Goal: Task Accomplishment & Management: Use online tool/utility

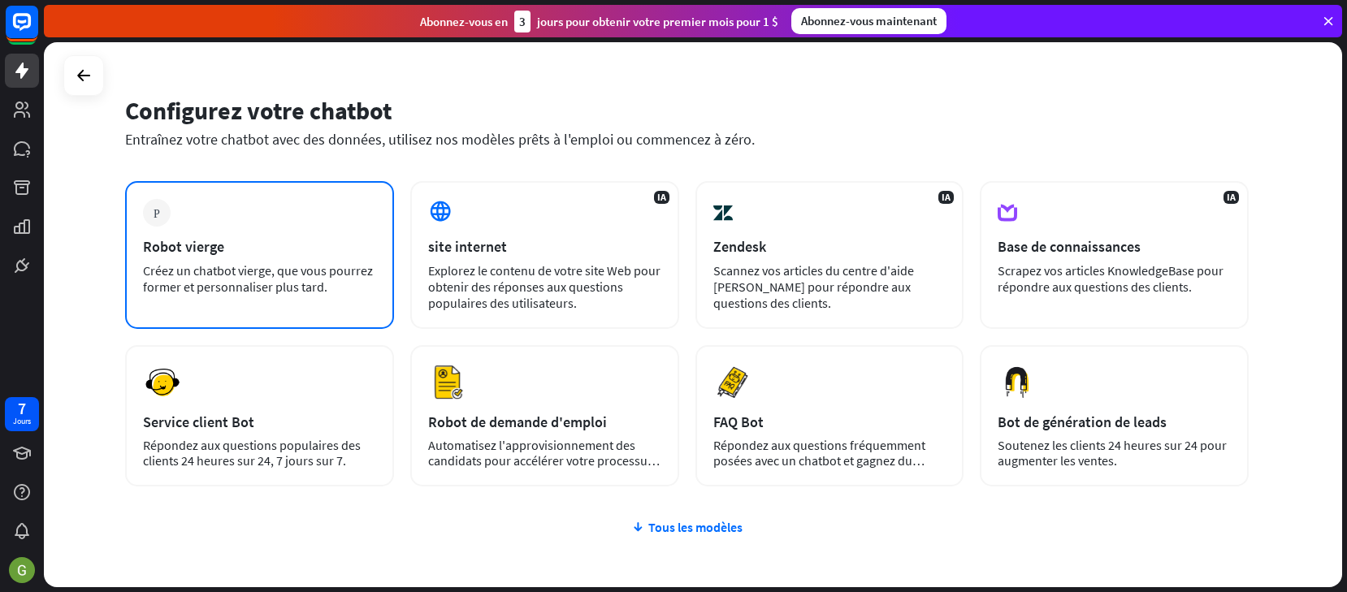
scroll to position [32, 0]
click at [220, 236] on div "Plus Robot vierge Créez un chatbot vierge, que vous pourrez former et personnal…" at bounding box center [259, 256] width 269 height 148
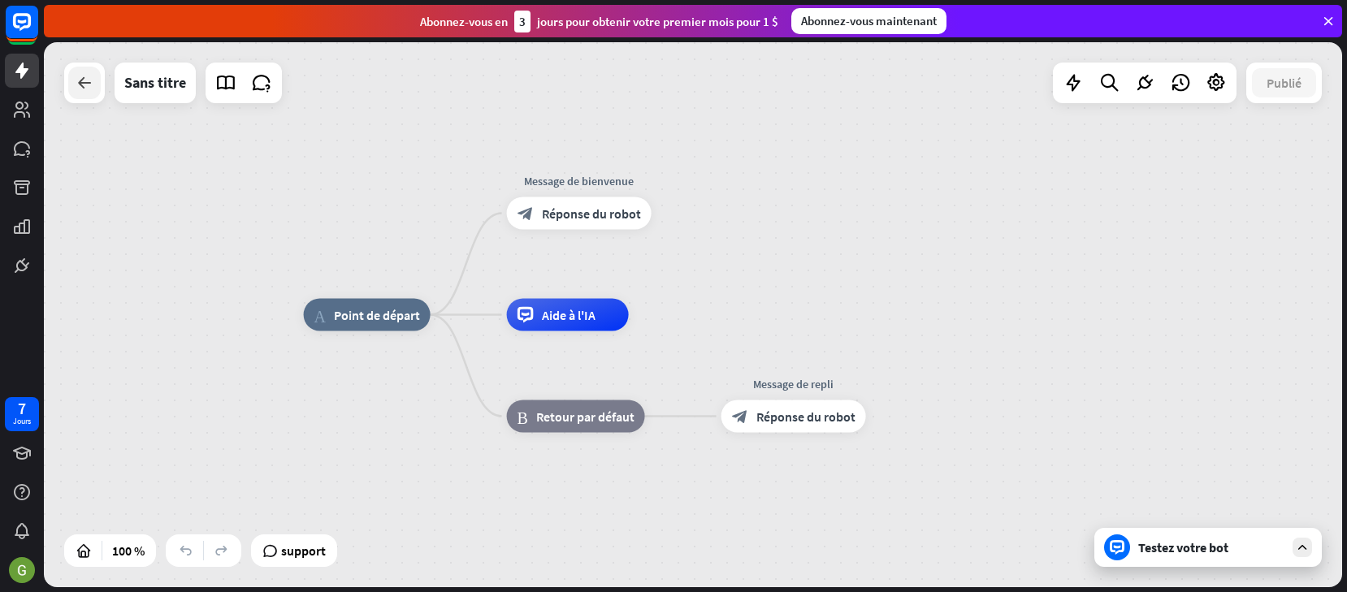
click at [87, 85] on icon at bounding box center [84, 82] width 19 height 19
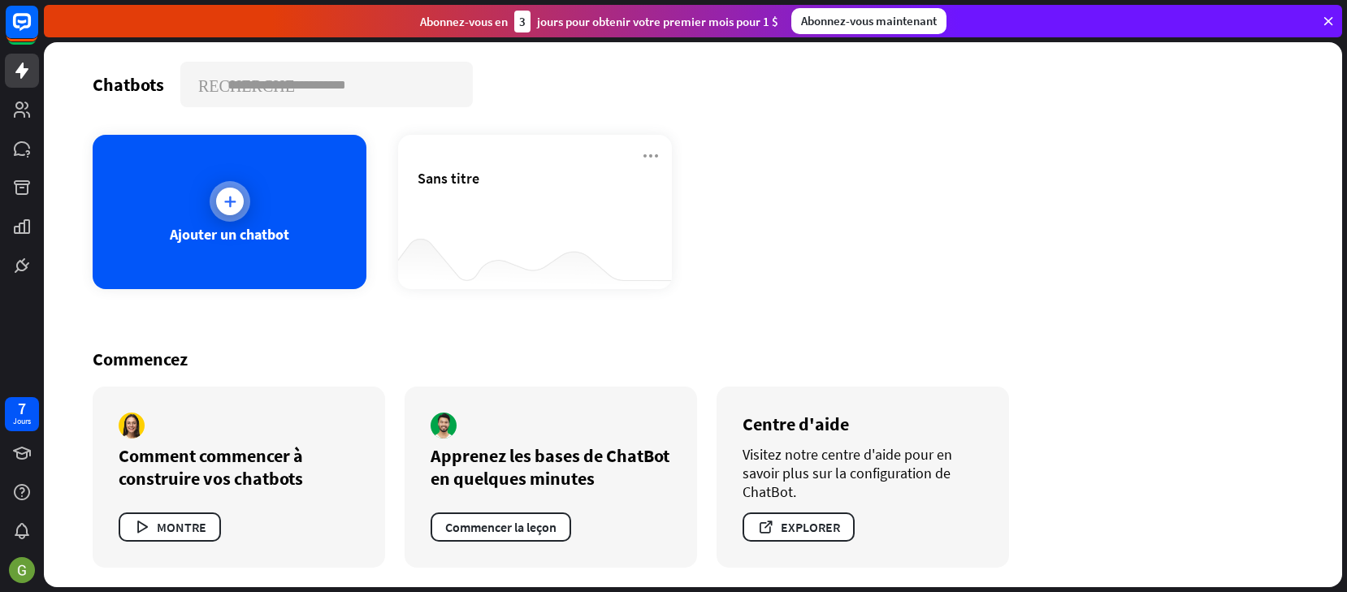
click at [228, 205] on icon at bounding box center [230, 201] width 16 height 16
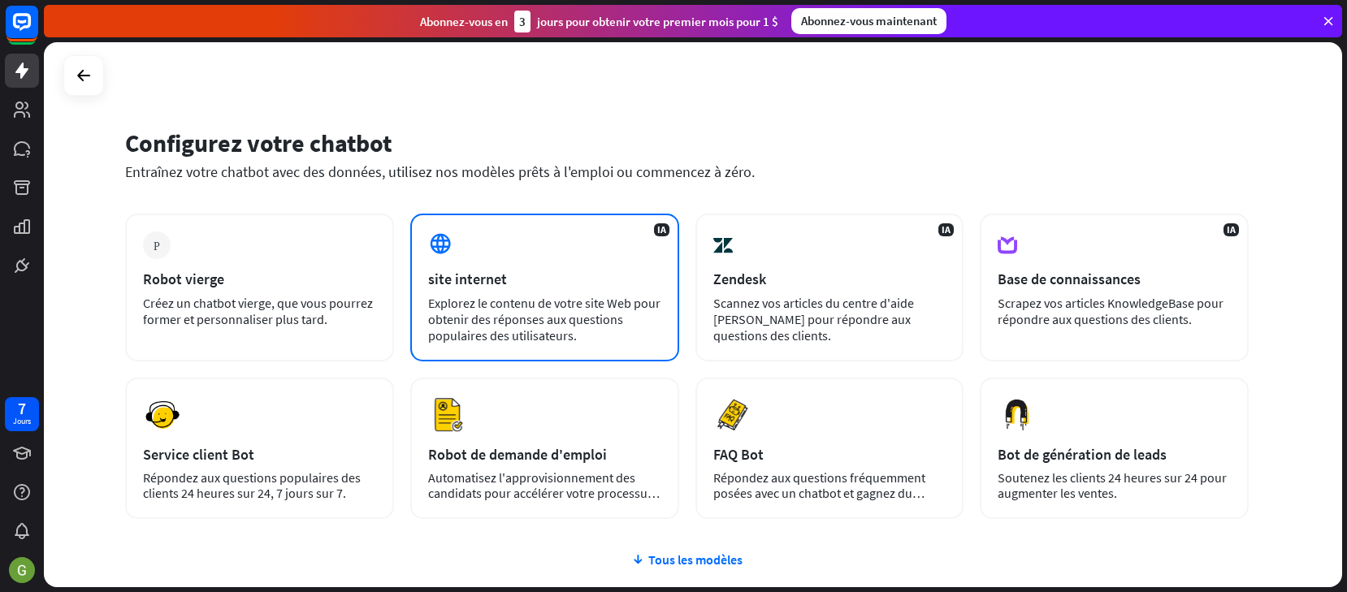
click at [515, 282] on div "site internet" at bounding box center [544, 279] width 233 height 19
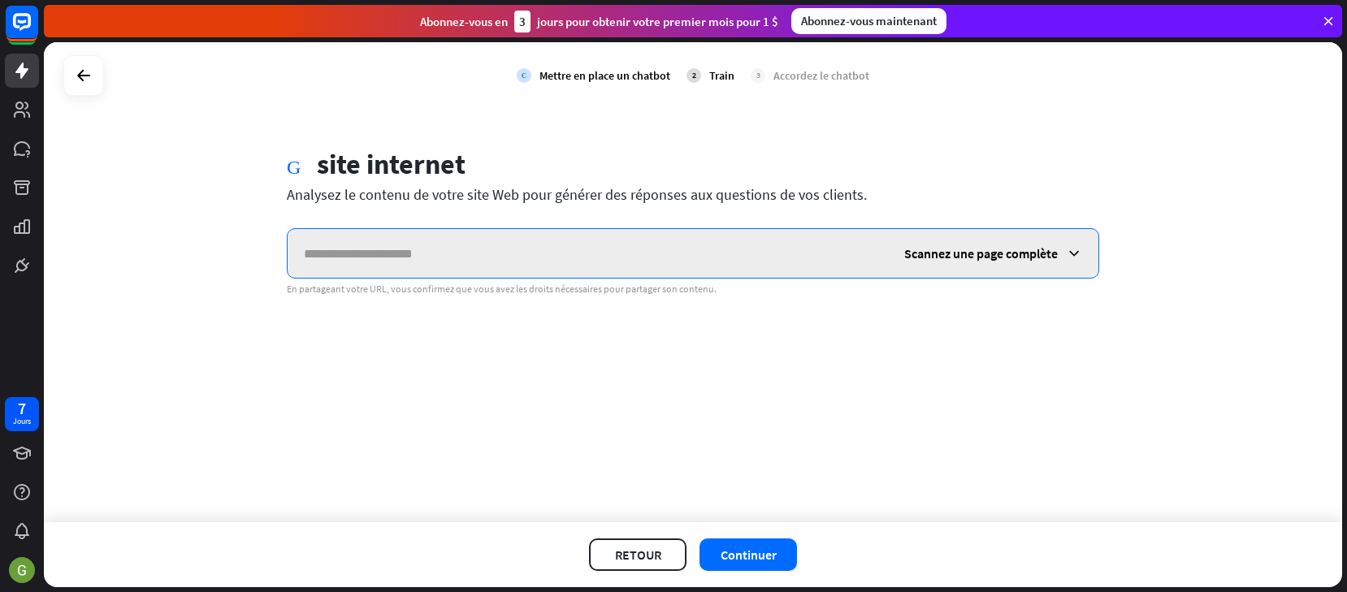
click at [432, 253] on input "text" at bounding box center [588, 253] width 600 height 49
paste input "**********"
type input "**********"
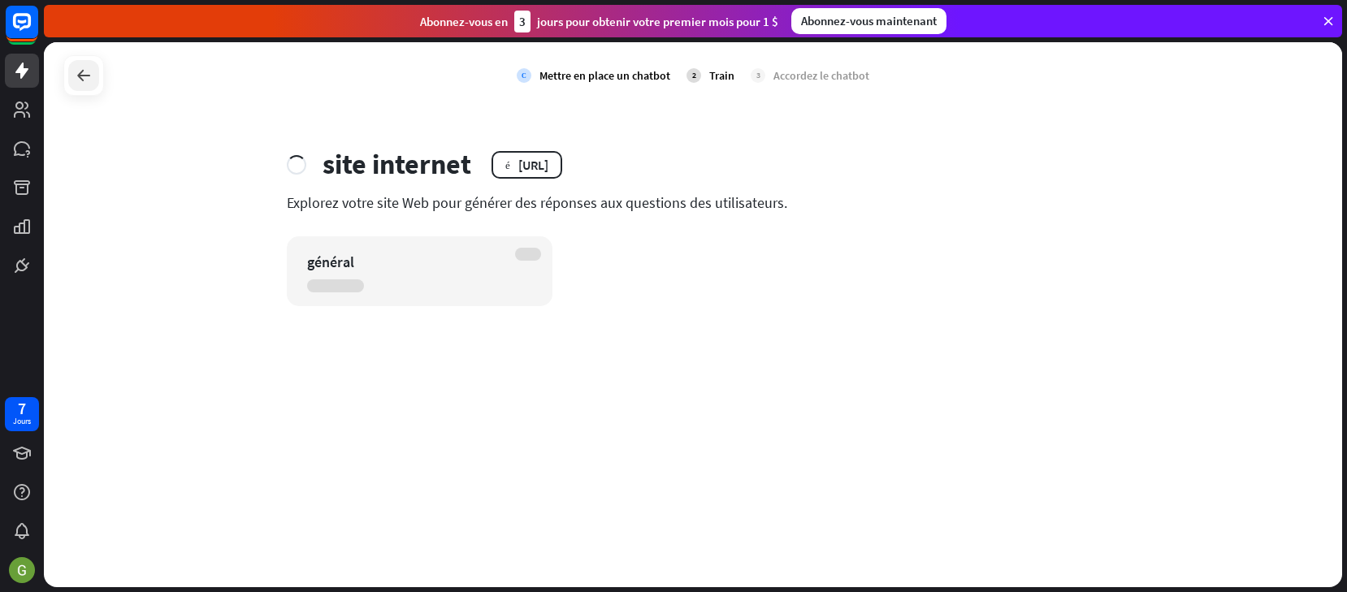
click at [80, 81] on icon at bounding box center [83, 75] width 19 height 19
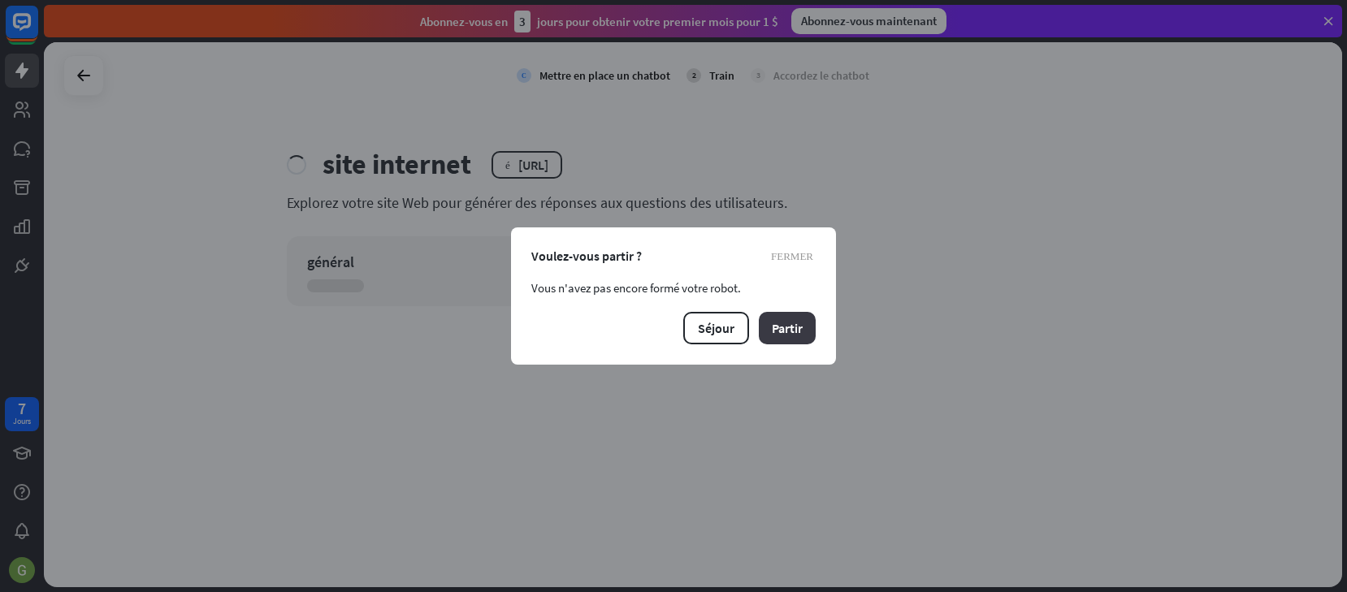
click at [771, 331] on button "Partir" at bounding box center [787, 328] width 57 height 32
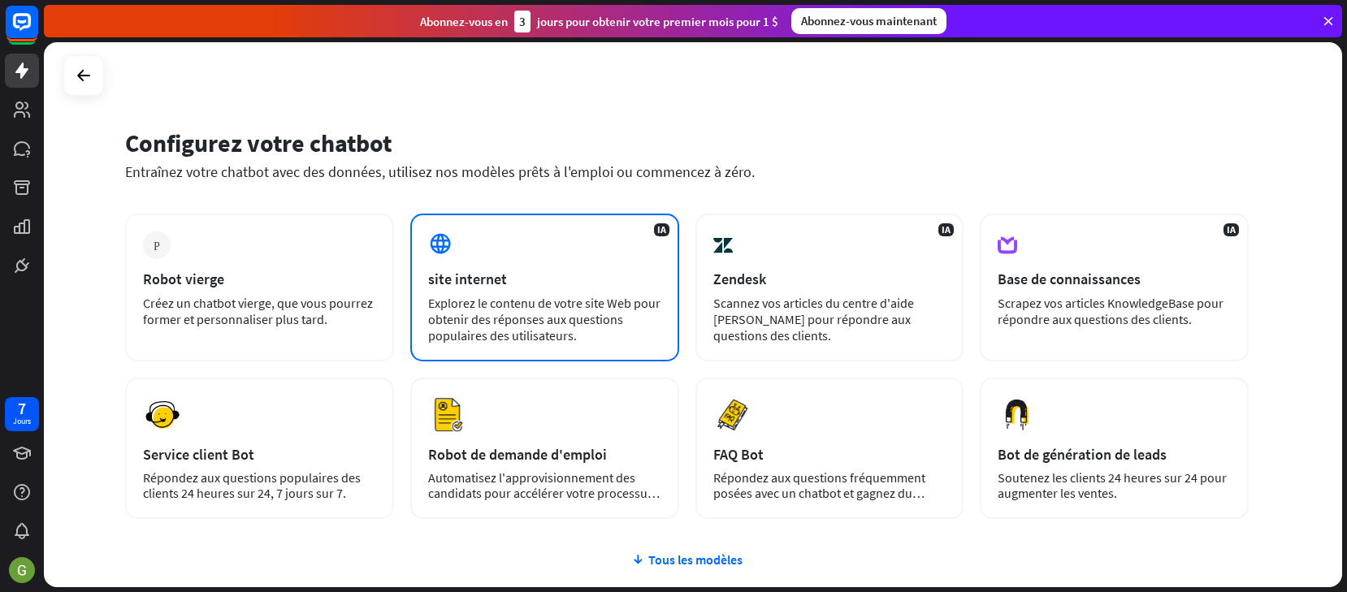
click at [506, 287] on div "site internet" at bounding box center [544, 279] width 233 height 19
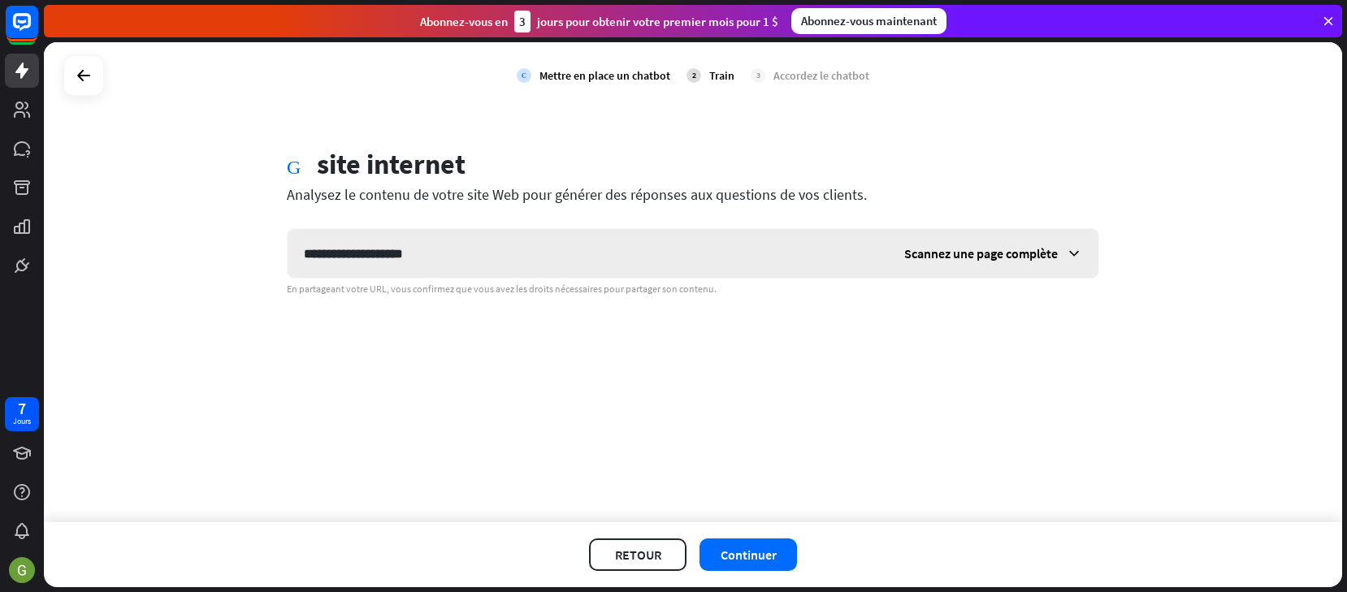
type input "**********"
click at [1067, 257] on icon at bounding box center [1074, 253] width 16 height 16
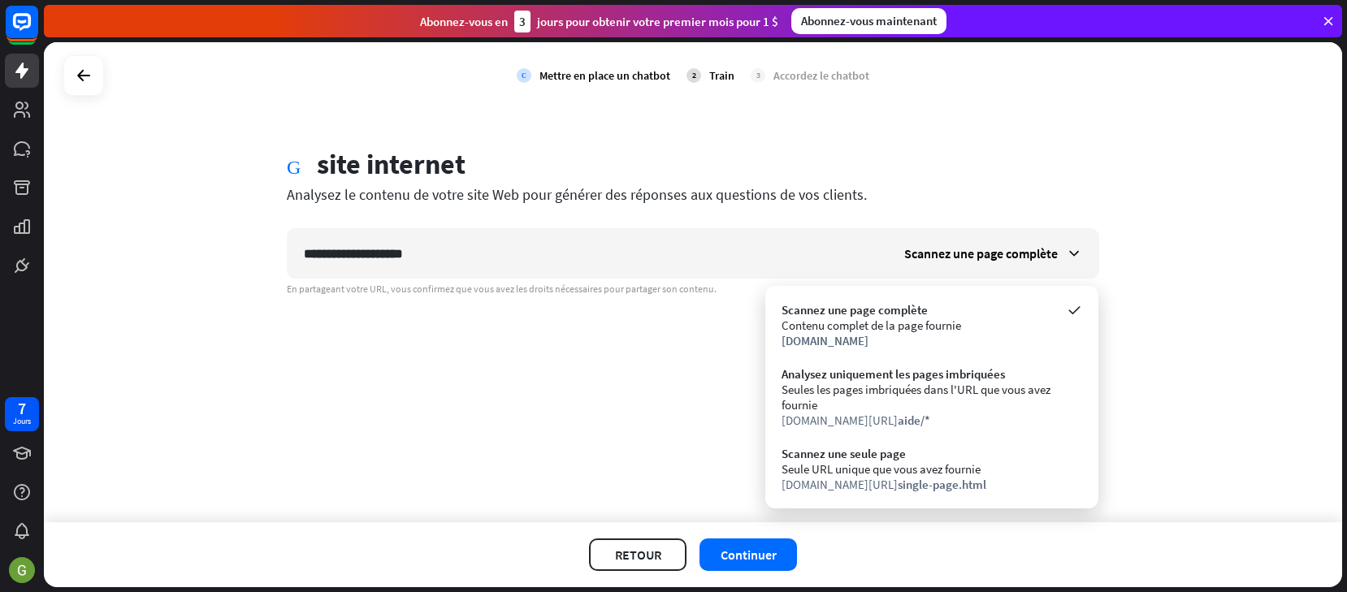
click at [897, 318] on div "Contenu complet de la page fournie" at bounding box center [931, 325] width 301 height 15
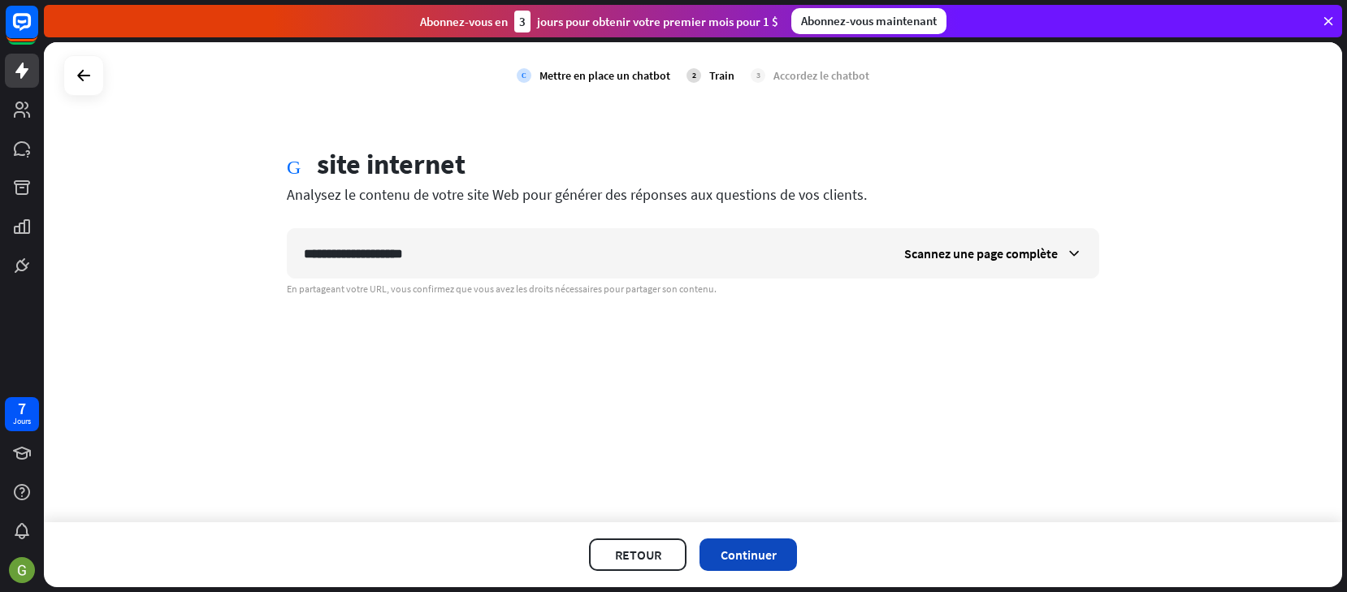
click at [766, 547] on button "Continuer" at bounding box center [747, 554] width 97 height 32
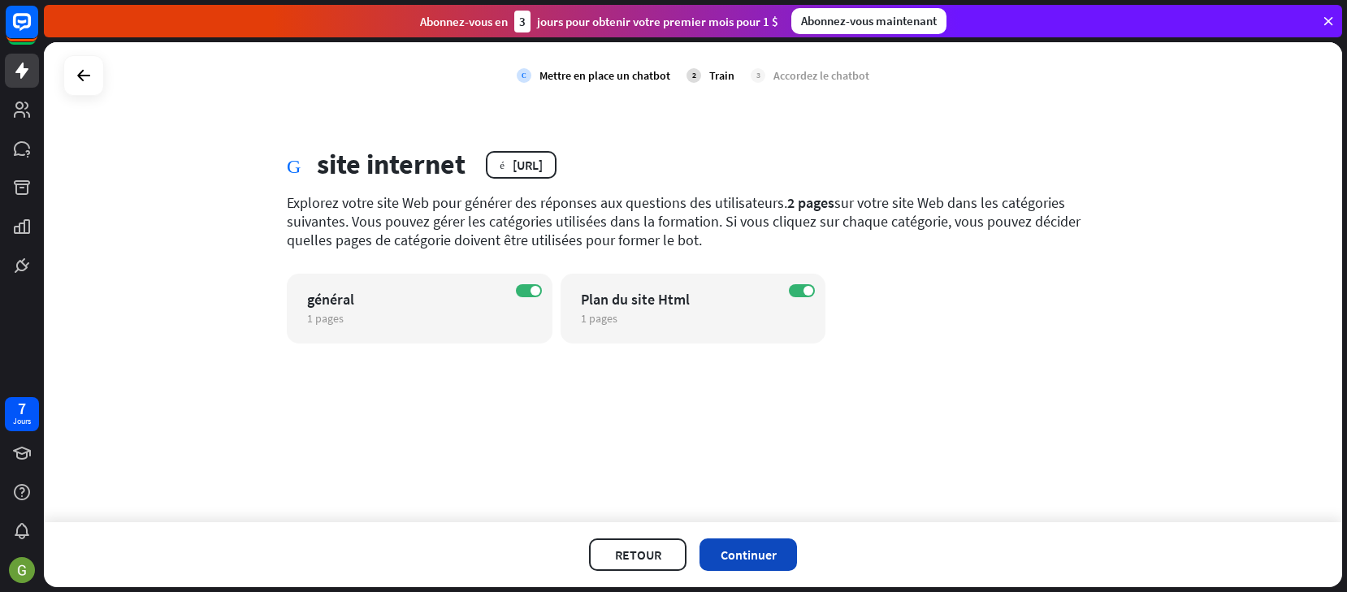
click at [746, 551] on button "Continuer" at bounding box center [747, 554] width 97 height 32
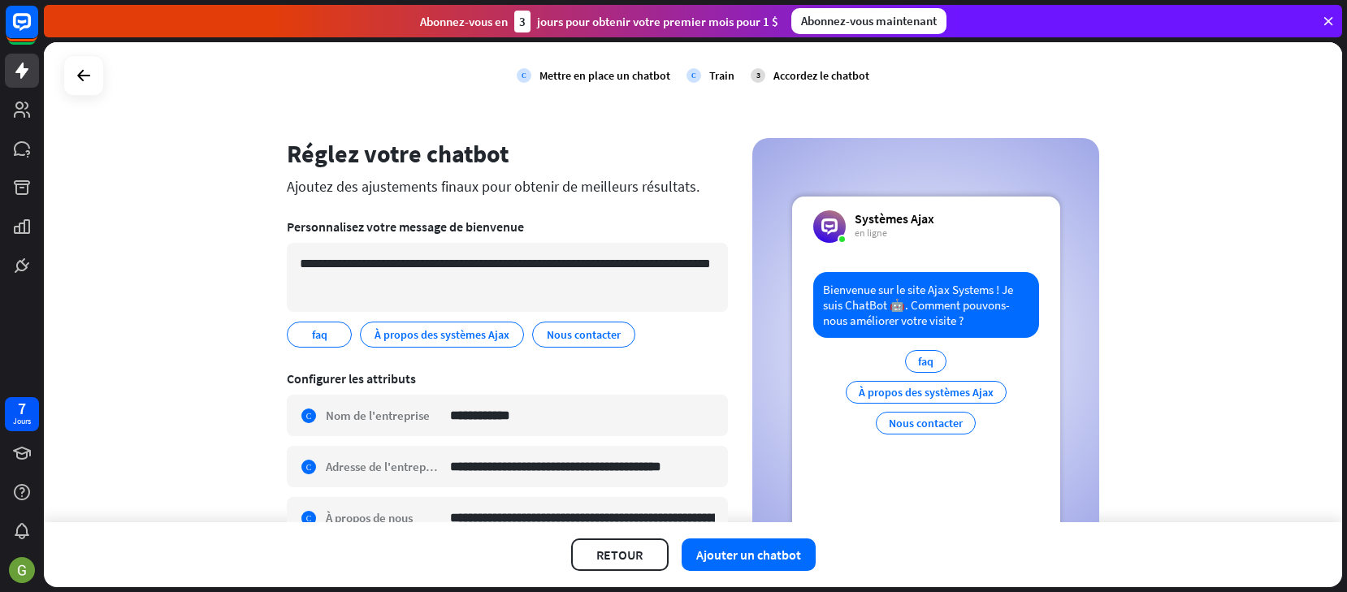
scroll to position [8, 0]
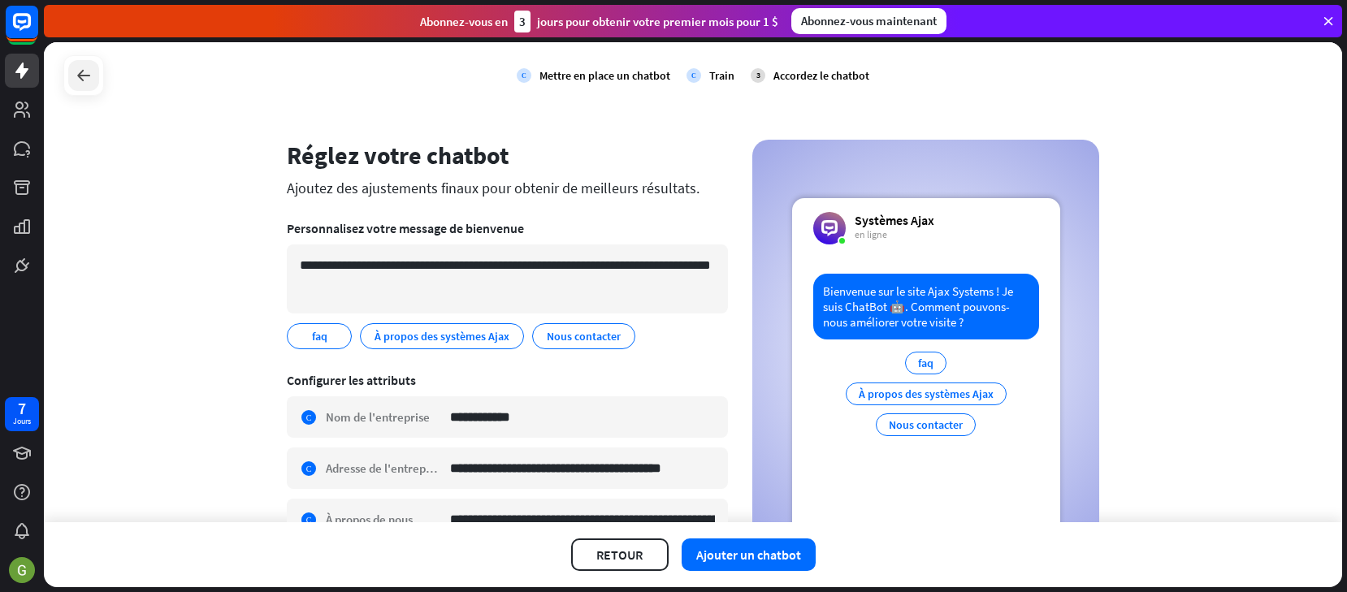
click at [83, 75] on icon at bounding box center [83, 75] width 19 height 19
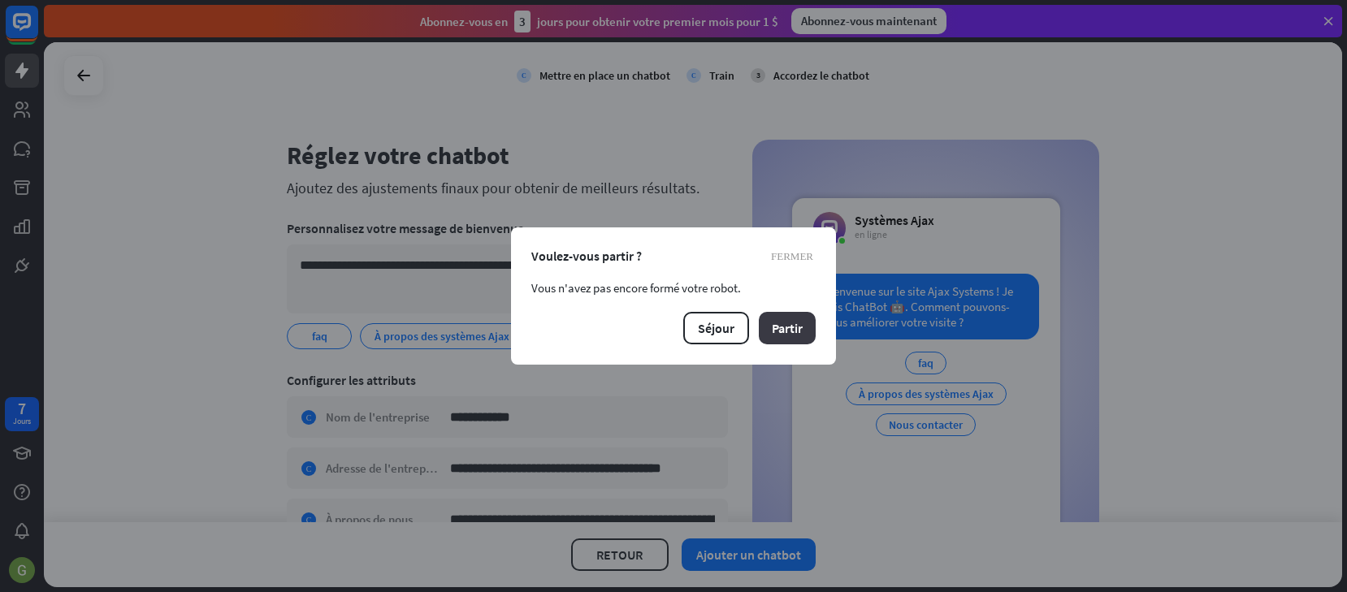
click at [776, 326] on button "Partir" at bounding box center [787, 328] width 57 height 32
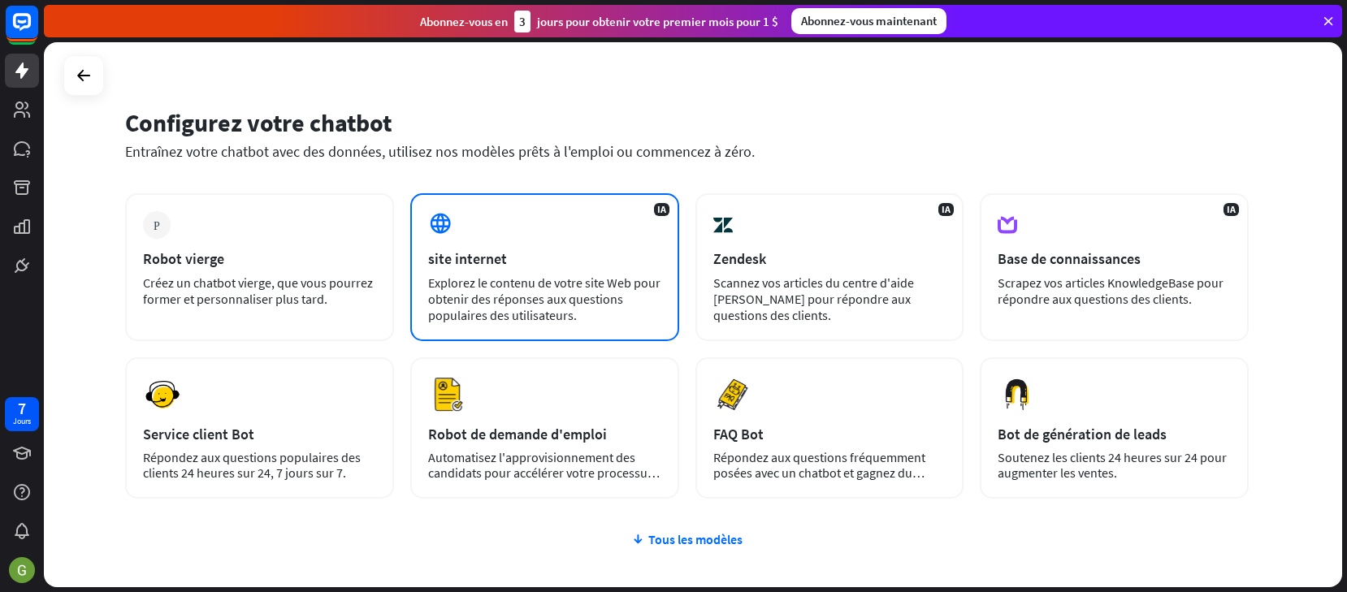
scroll to position [51, 0]
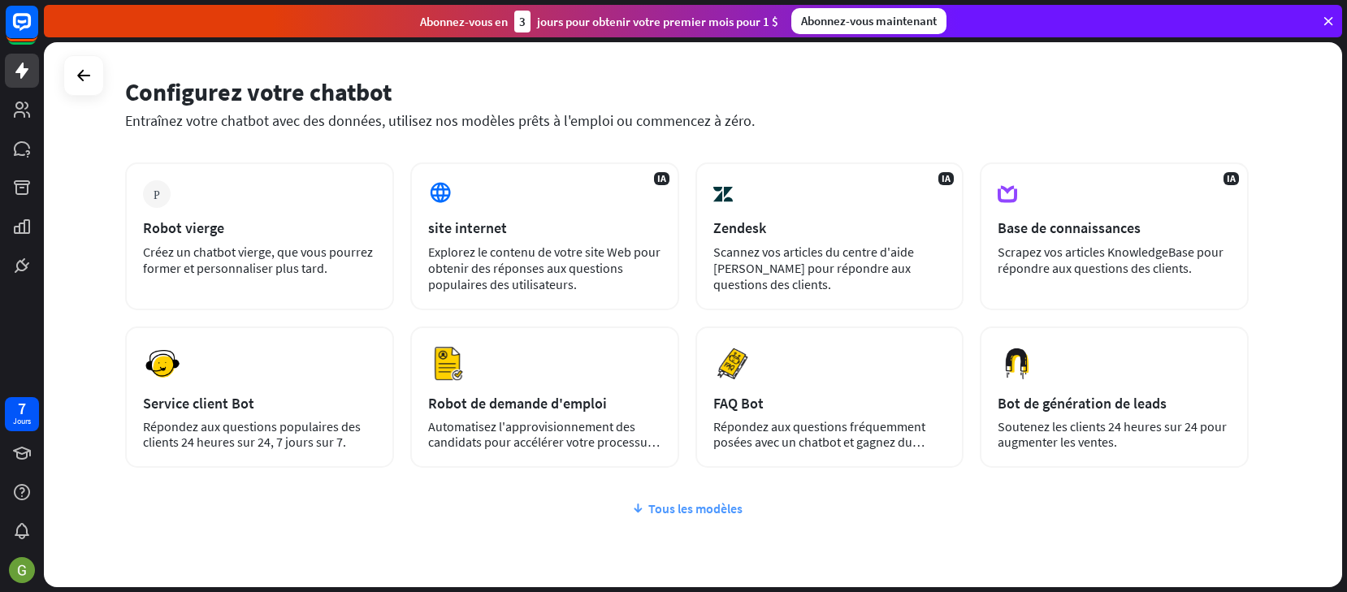
click at [719, 512] on div "Tous les modèles" at bounding box center [686, 508] width 1123 height 16
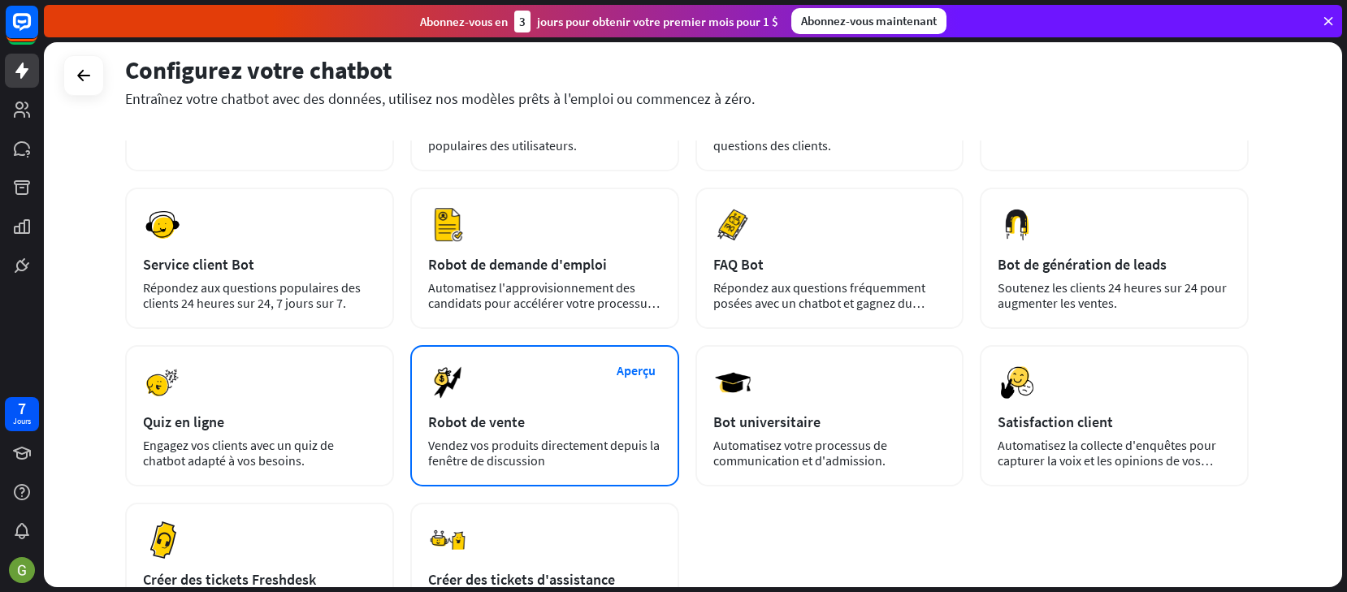
scroll to position [223, 0]
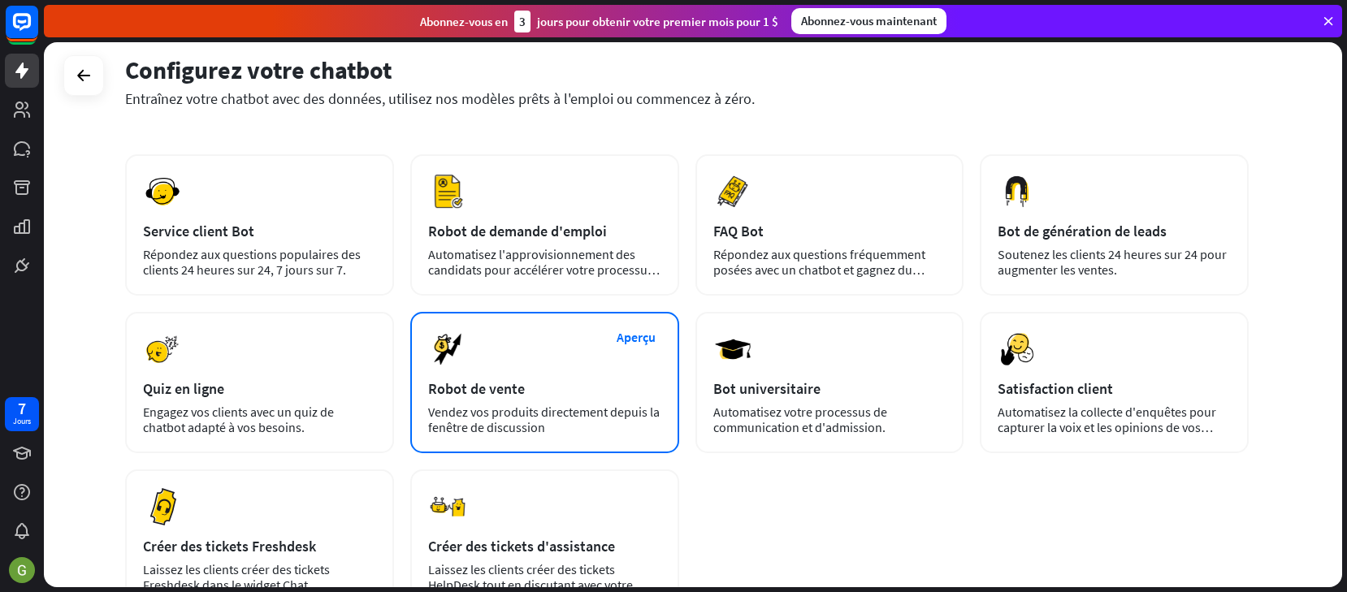
click at [530, 370] on div "Aperçu Robot de vente Vendez vos produits directement depuis la fenêtre de disc…" at bounding box center [544, 382] width 269 height 141
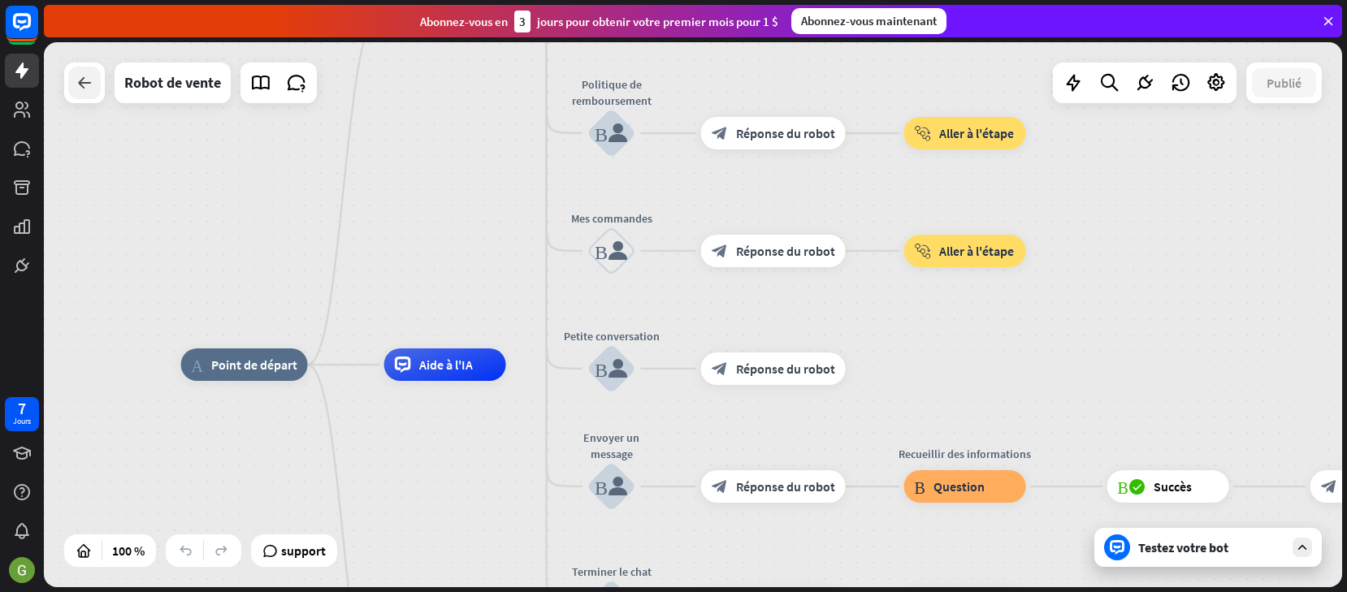
click at [97, 94] on div at bounding box center [84, 83] width 32 height 32
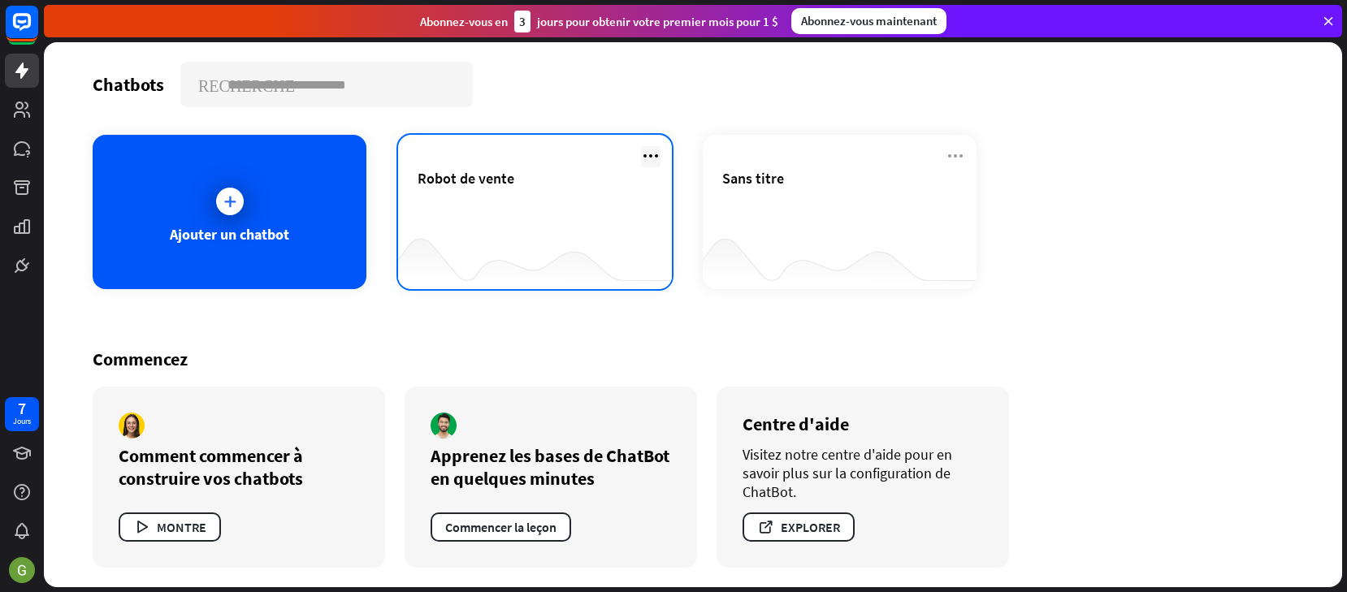
click at [643, 156] on icon at bounding box center [650, 155] width 19 height 19
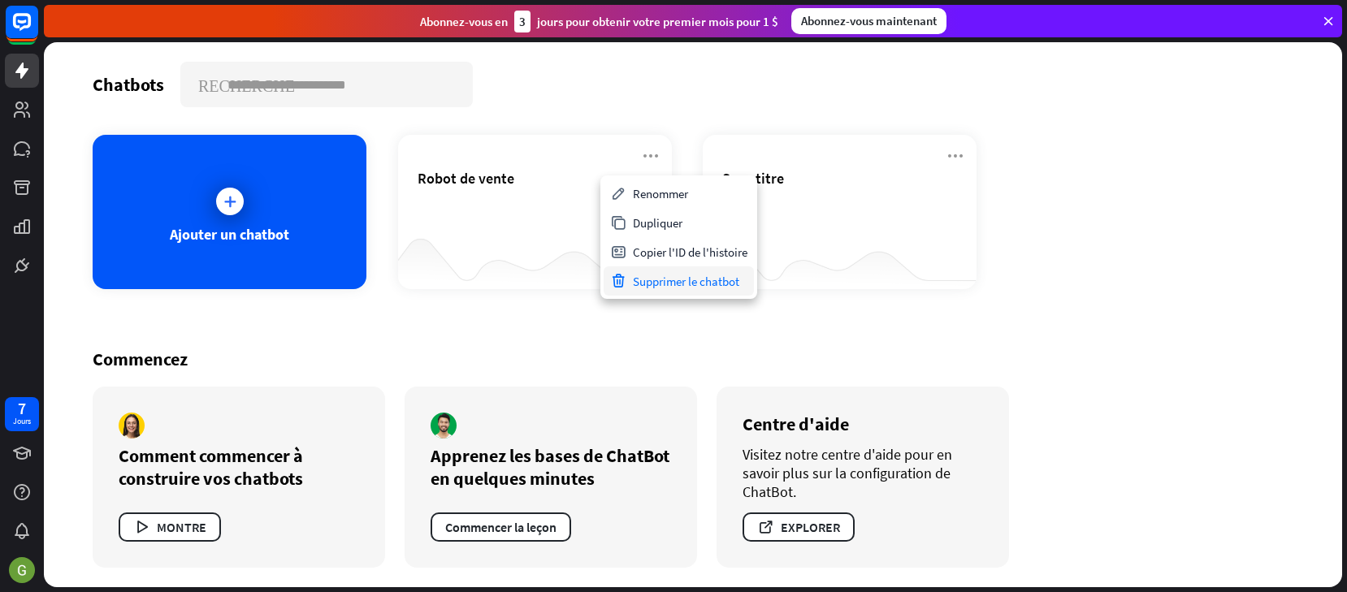
click at [680, 280] on div "Supprimer le chatbot" at bounding box center [678, 280] width 150 height 29
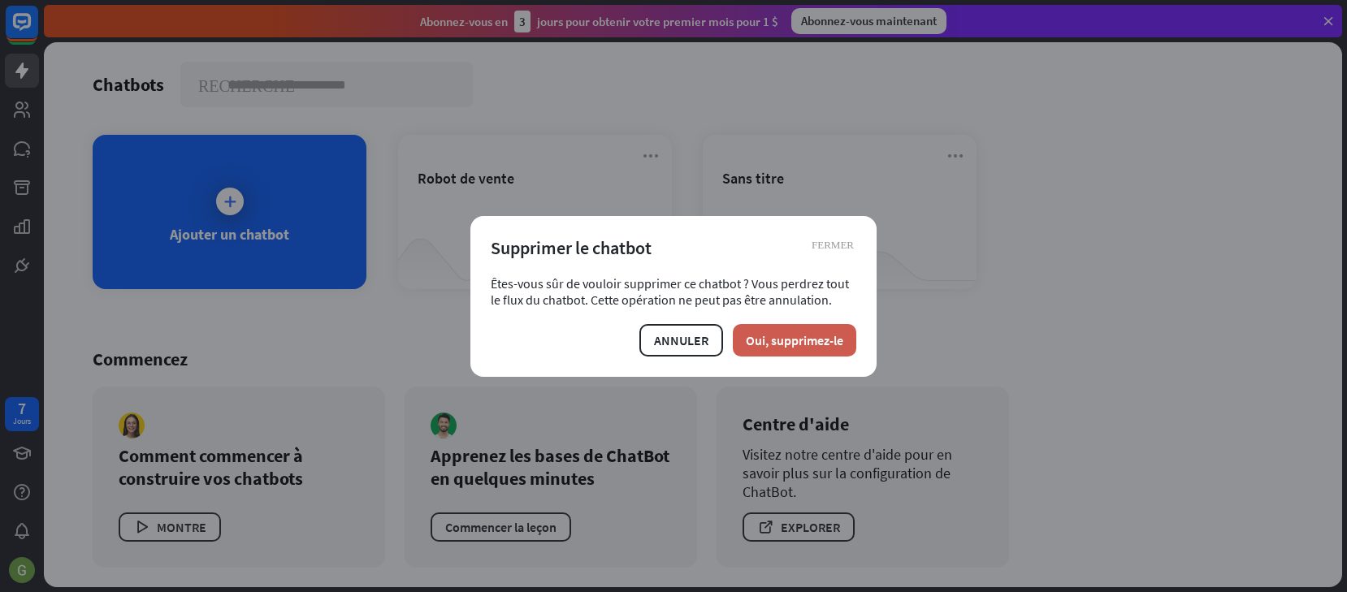
click at [811, 340] on button "Oui, supprimez-le" at bounding box center [794, 340] width 123 height 32
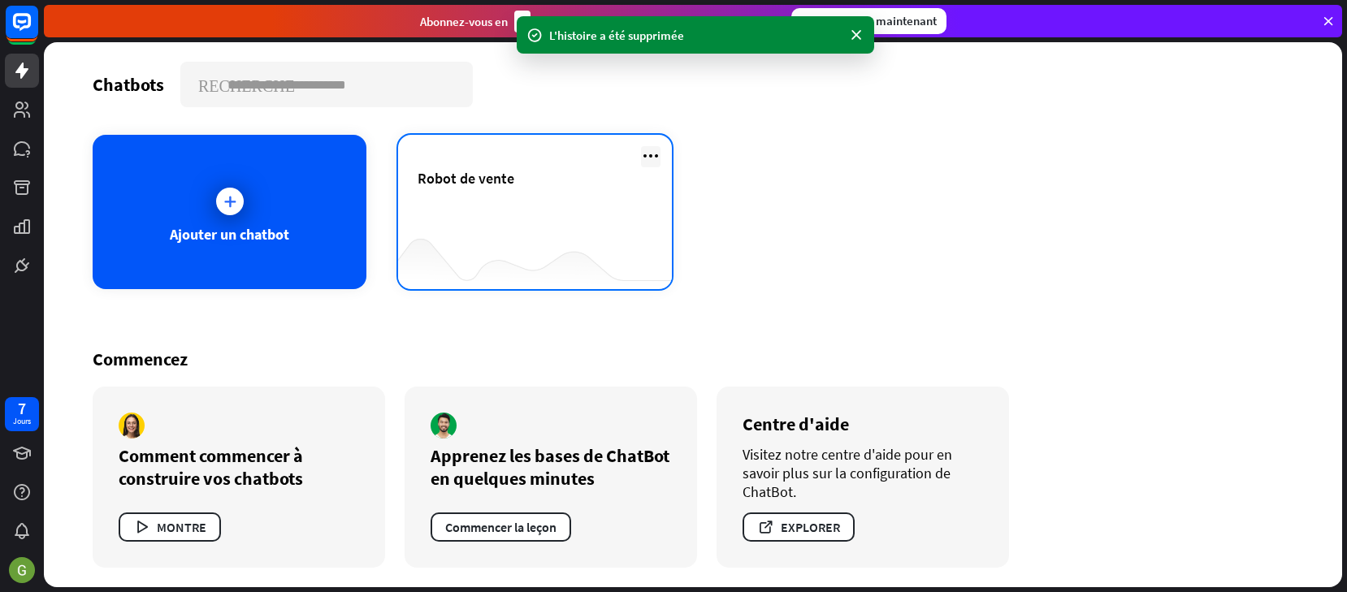
click at [657, 155] on icon at bounding box center [650, 155] width 19 height 19
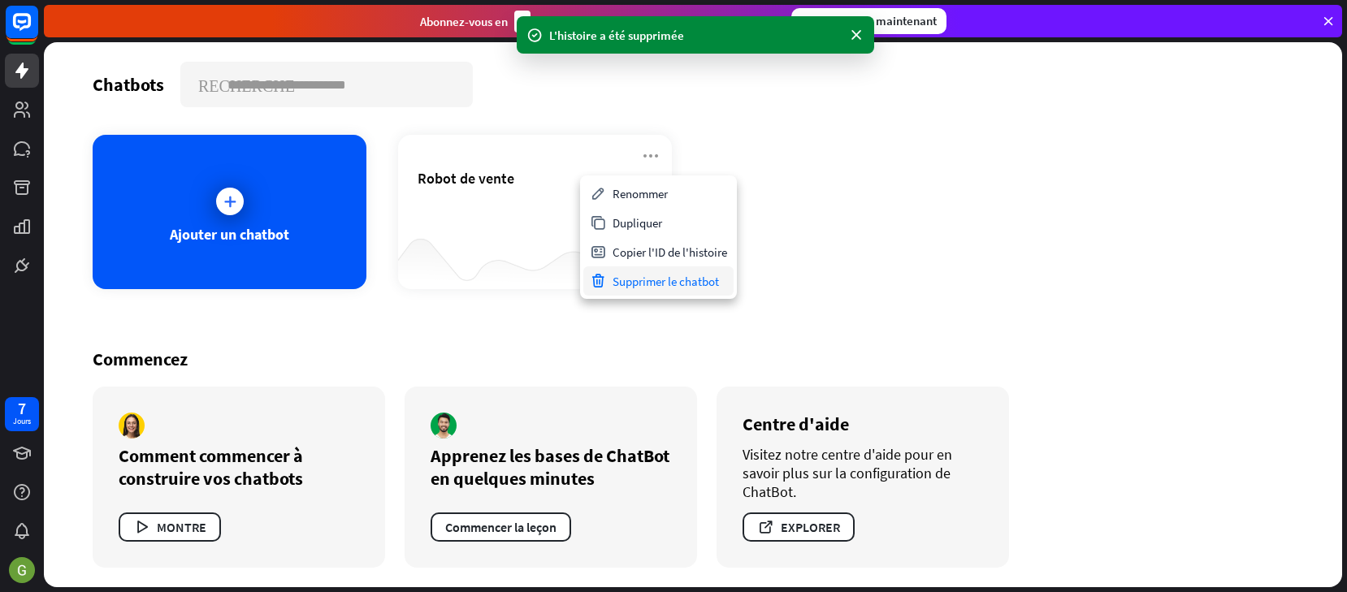
click at [655, 283] on div "Supprimer le chatbot" at bounding box center [658, 280] width 150 height 29
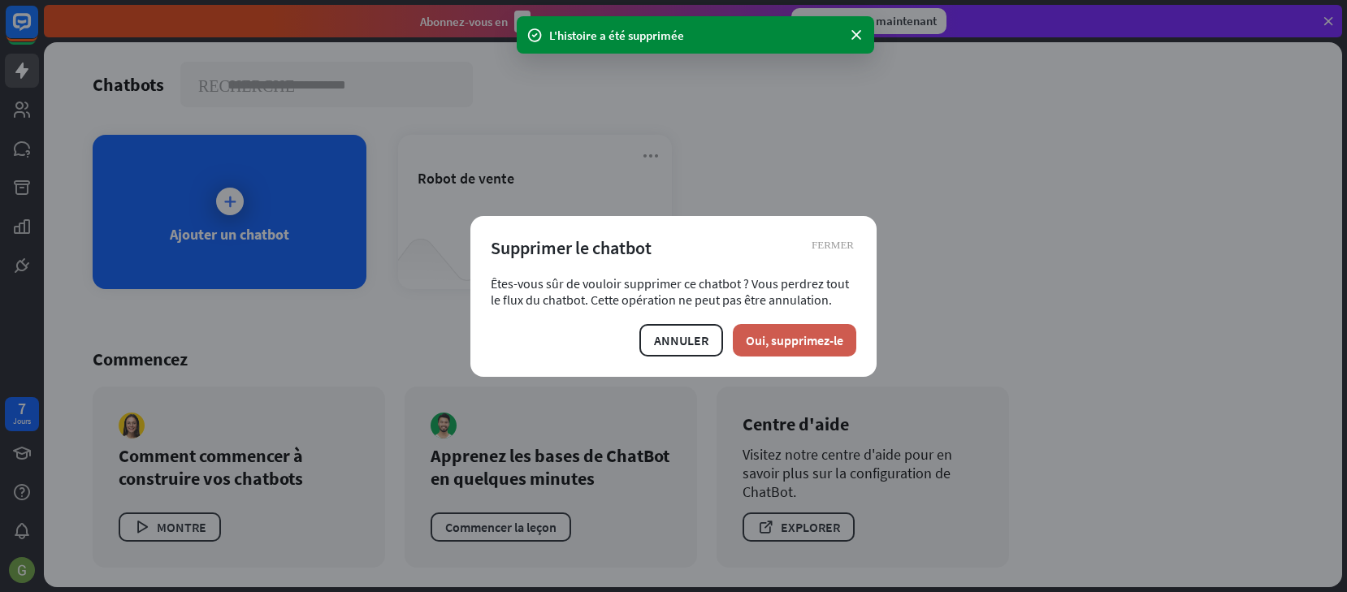
click at [824, 331] on button "Oui, supprimez-le" at bounding box center [794, 340] width 123 height 32
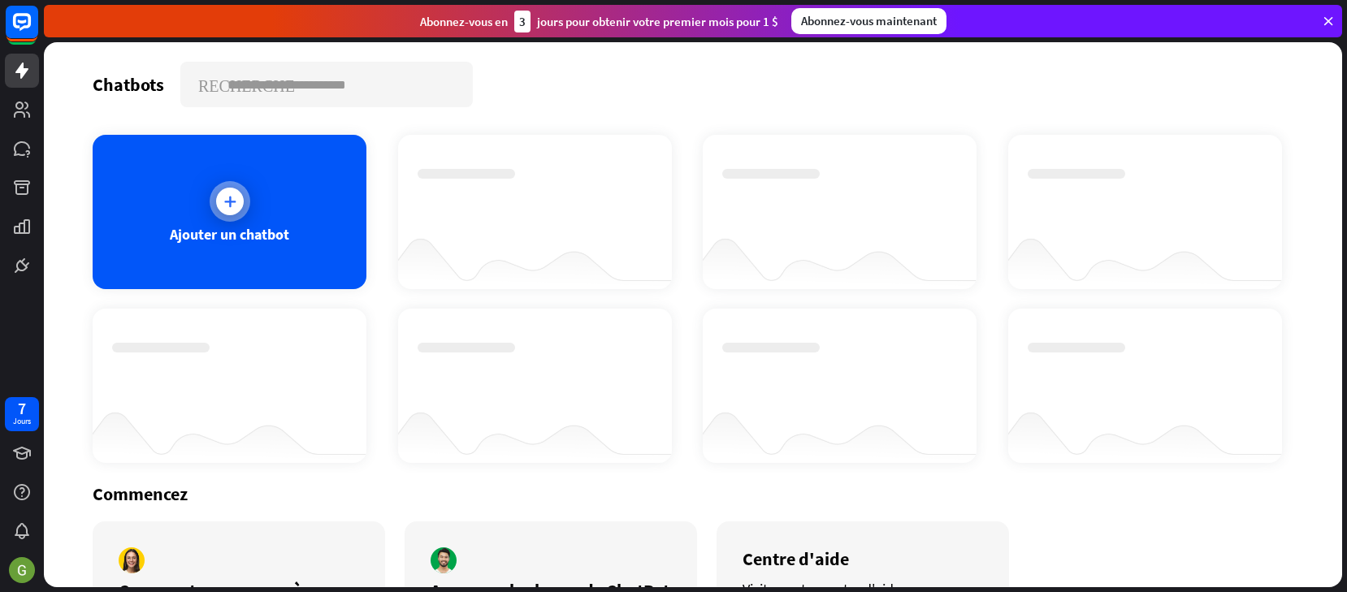
click at [244, 212] on div at bounding box center [230, 201] width 41 height 41
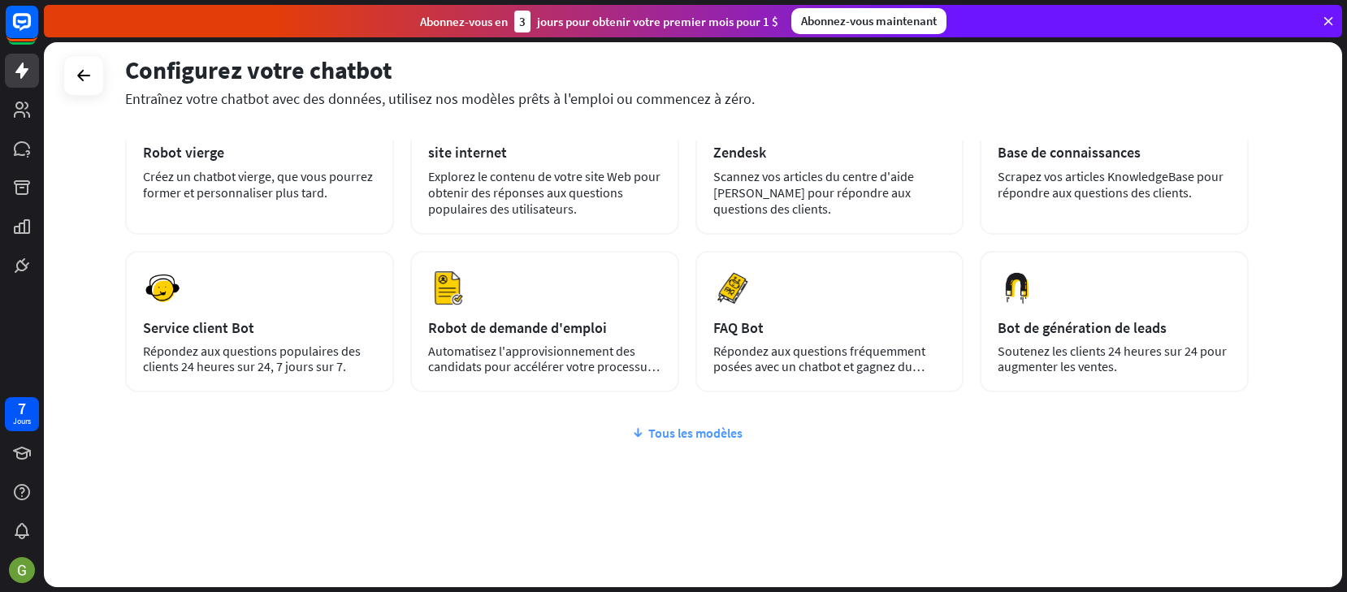
scroll to position [127, 0]
click at [702, 435] on div "Tous les modèles" at bounding box center [686, 433] width 1123 height 16
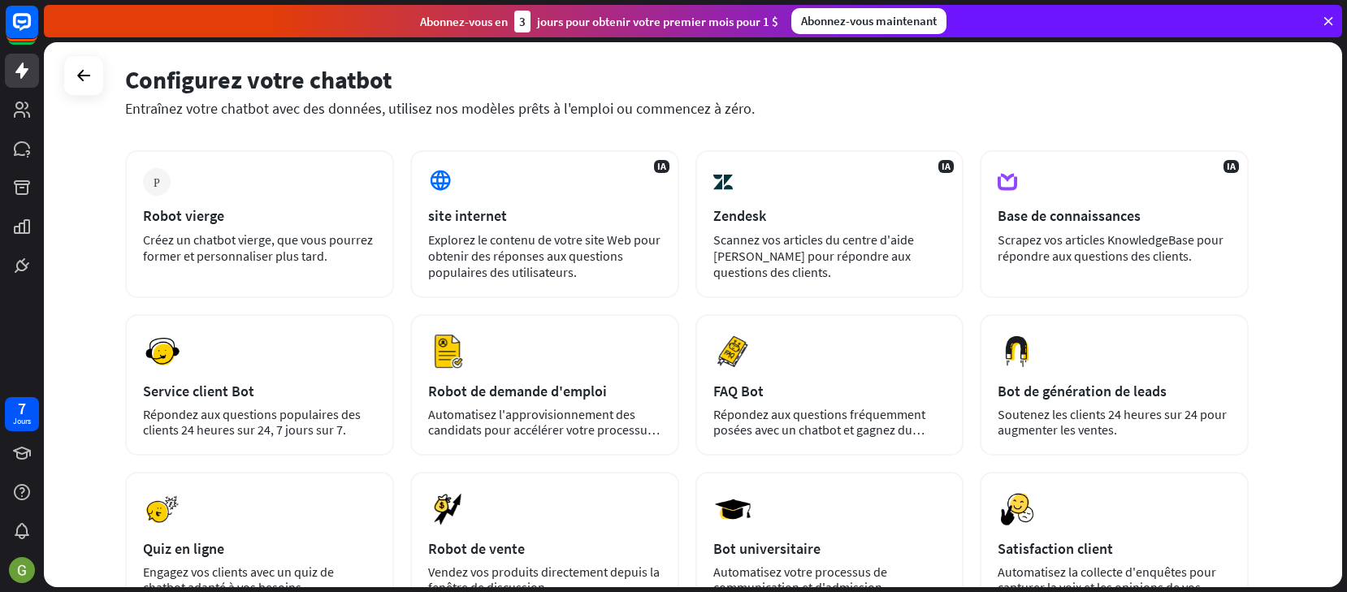
scroll to position [76, 0]
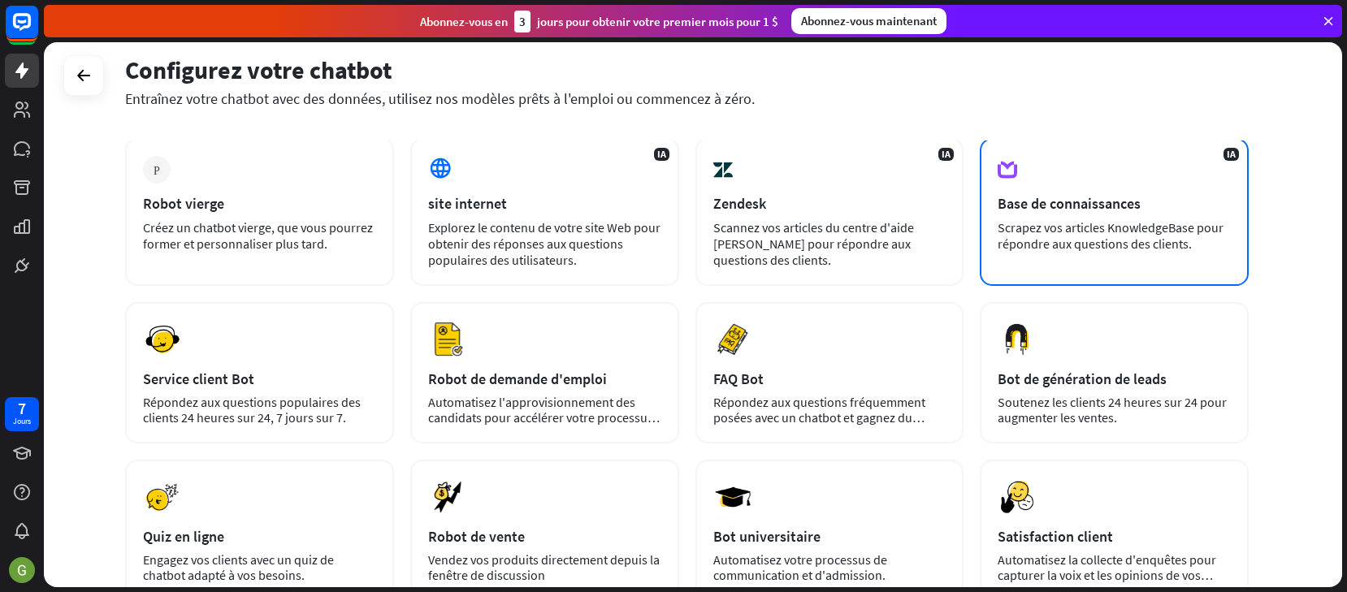
click at [1094, 220] on div "Scrapez vos articles KnowledgeBase pour répondre aux questions des clients." at bounding box center [1113, 235] width 233 height 32
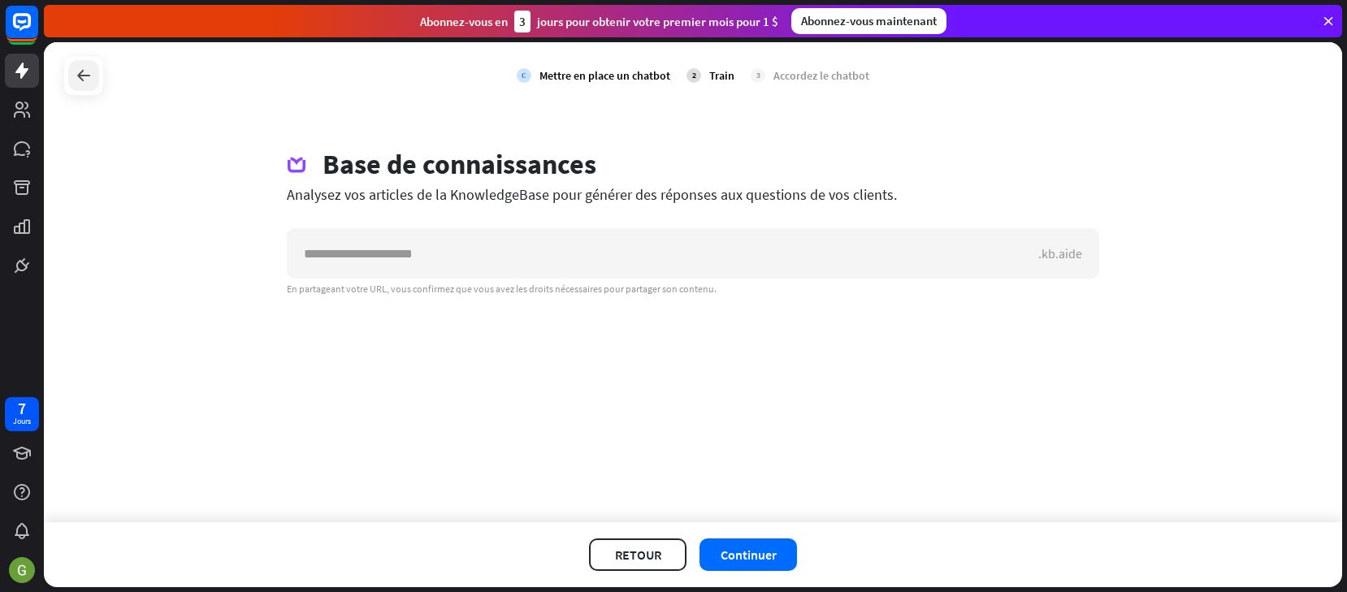
click at [95, 80] on div at bounding box center [83, 75] width 31 height 31
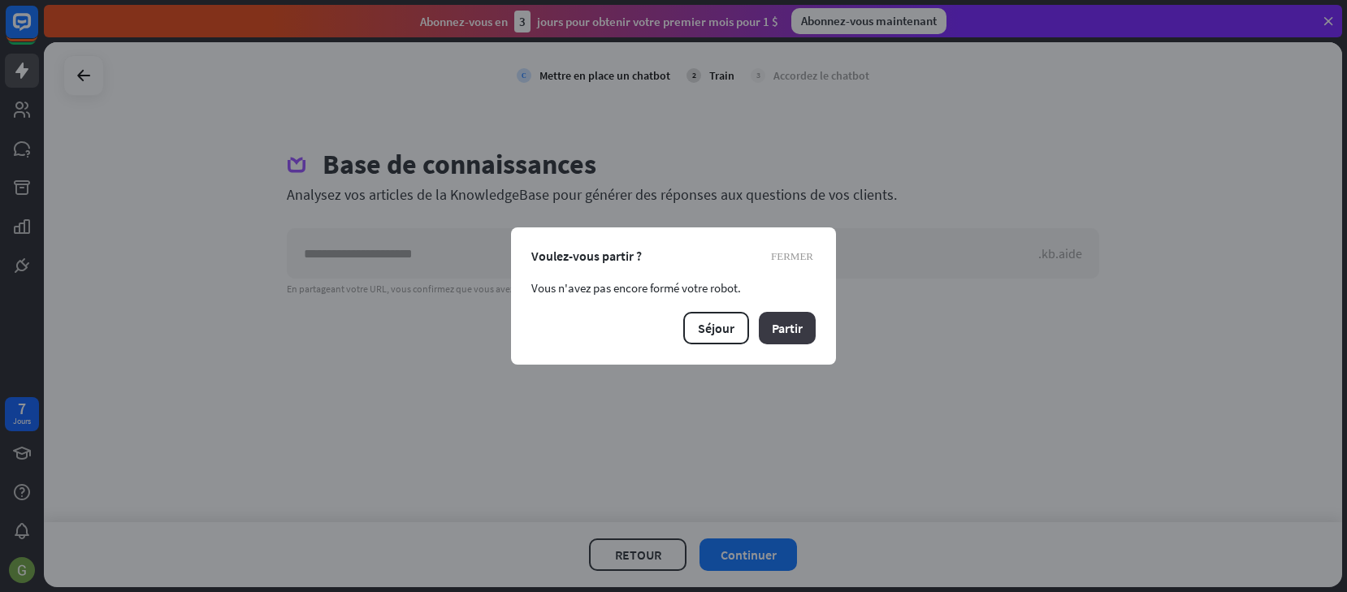
click at [789, 326] on button "Partir" at bounding box center [787, 328] width 57 height 32
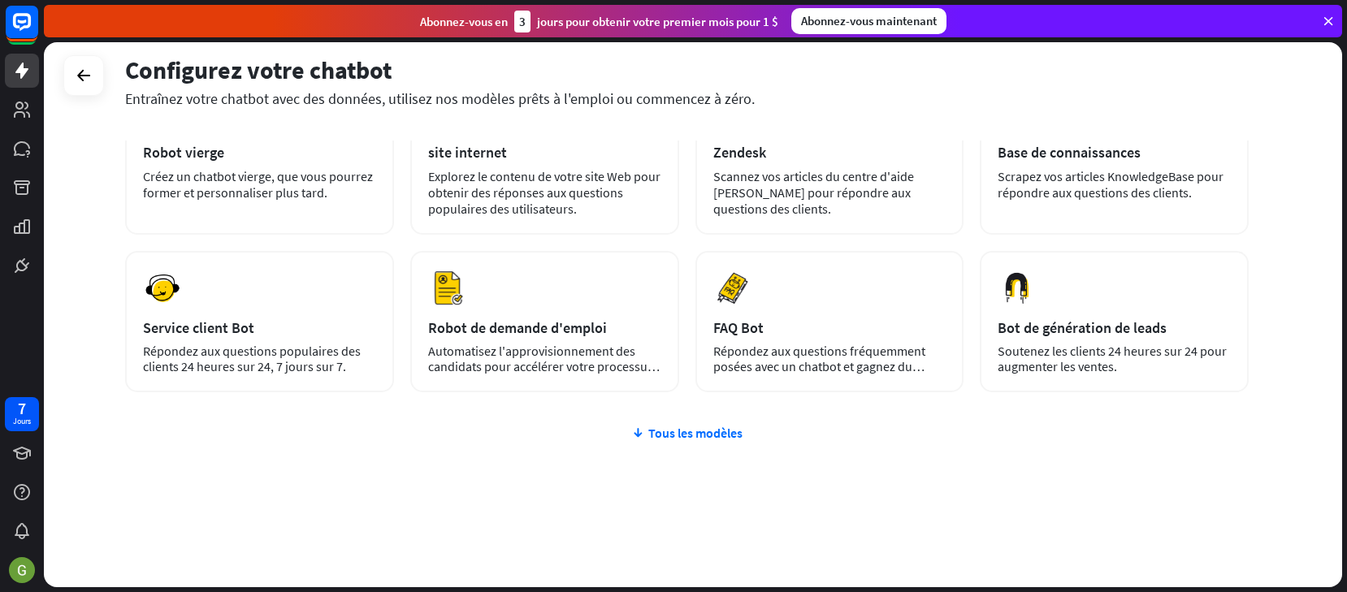
scroll to position [127, 0]
click at [707, 433] on div "Tous les modèles" at bounding box center [686, 433] width 1123 height 16
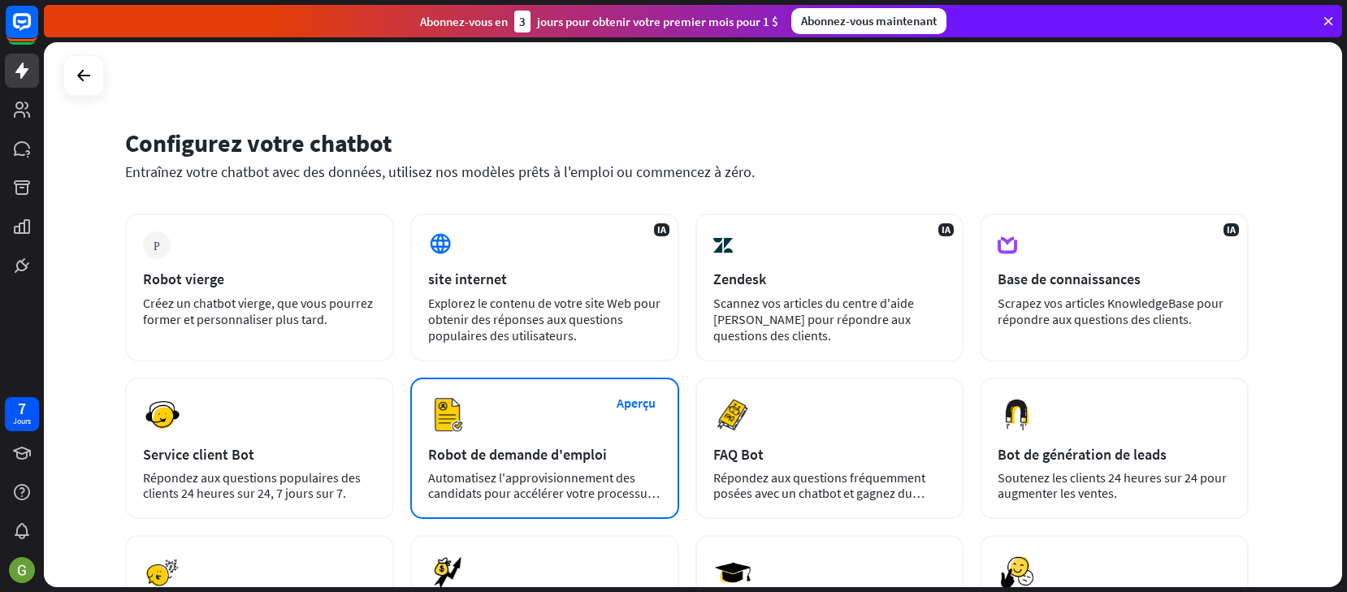
scroll to position [0, 0]
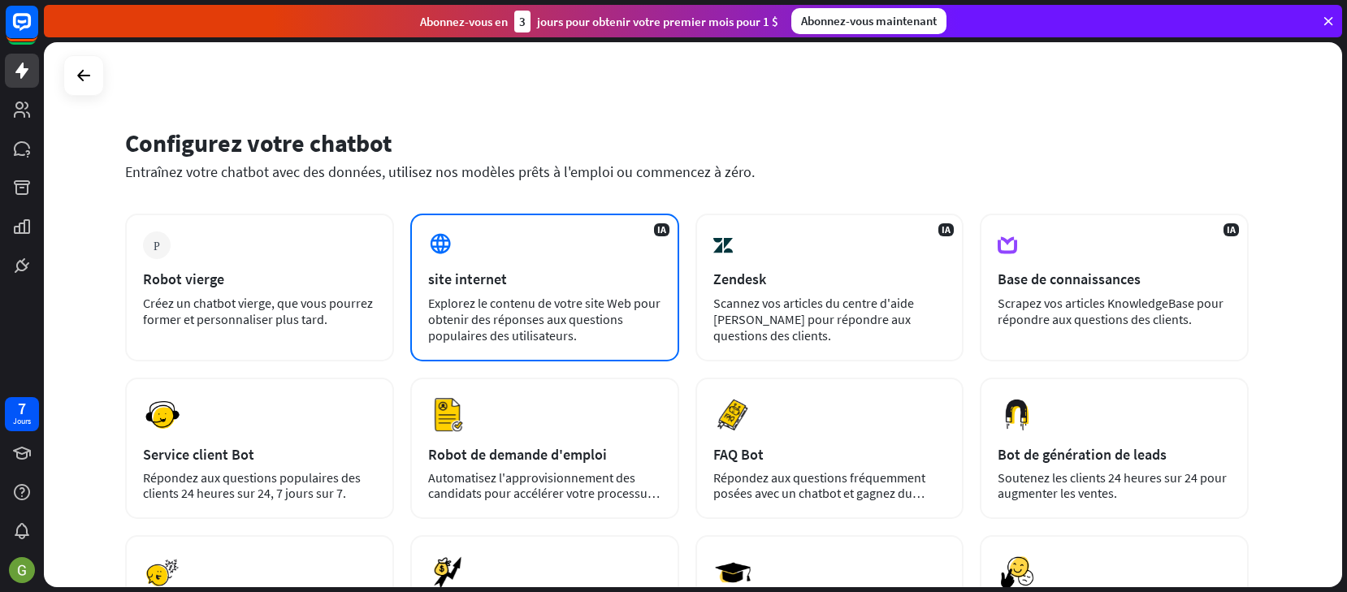
click at [553, 289] on div "IA site internet Explorez le contenu de votre site Web pour obtenir des réponse…" at bounding box center [544, 288] width 269 height 148
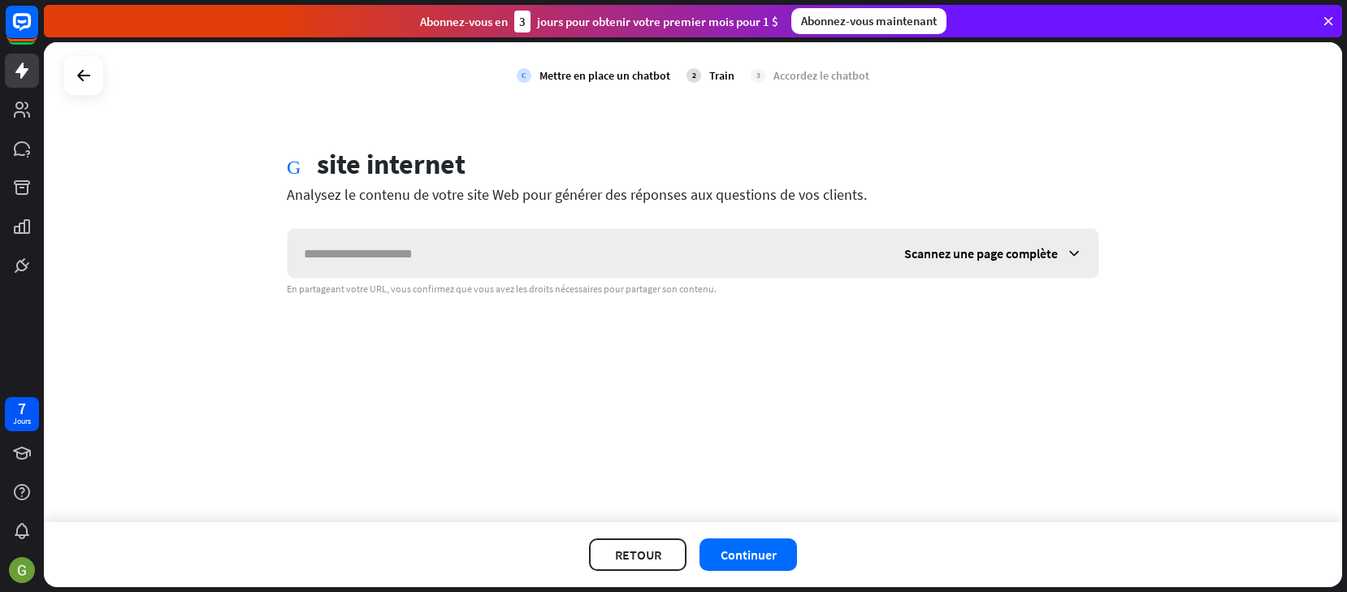
click at [1056, 257] on span "Scannez une page complète" at bounding box center [981, 253] width 154 height 16
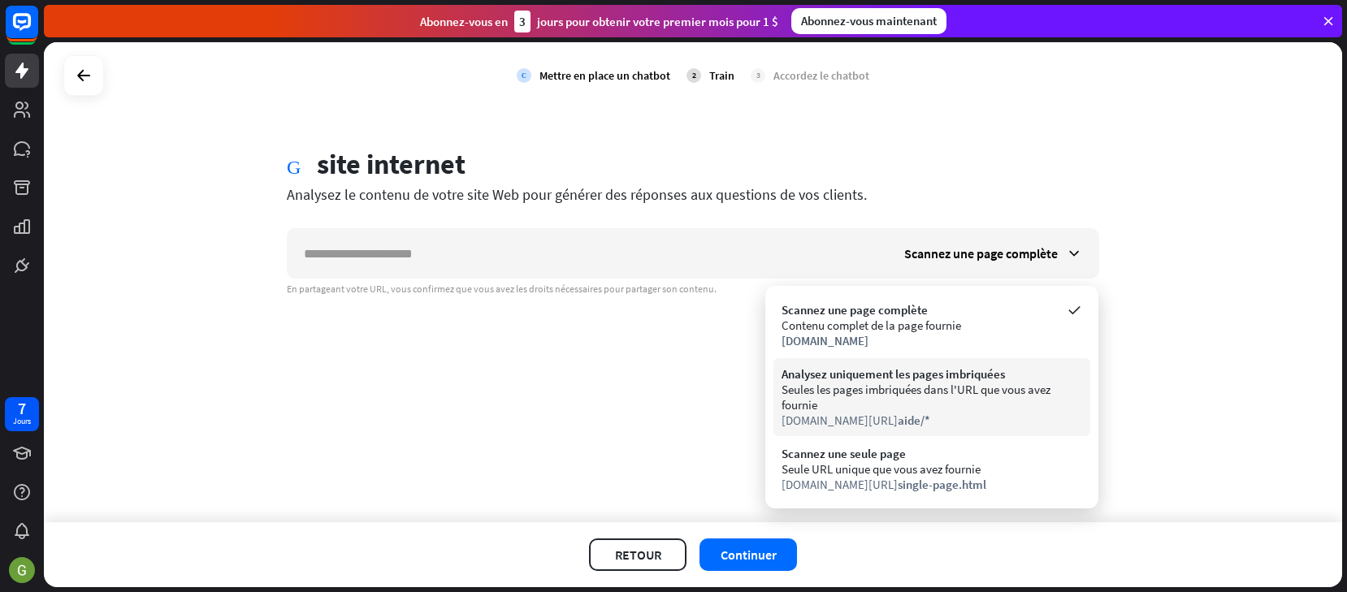
click at [936, 384] on div "Seules les pages imbriquées dans l'URL que vous avez fournie" at bounding box center [931, 397] width 301 height 31
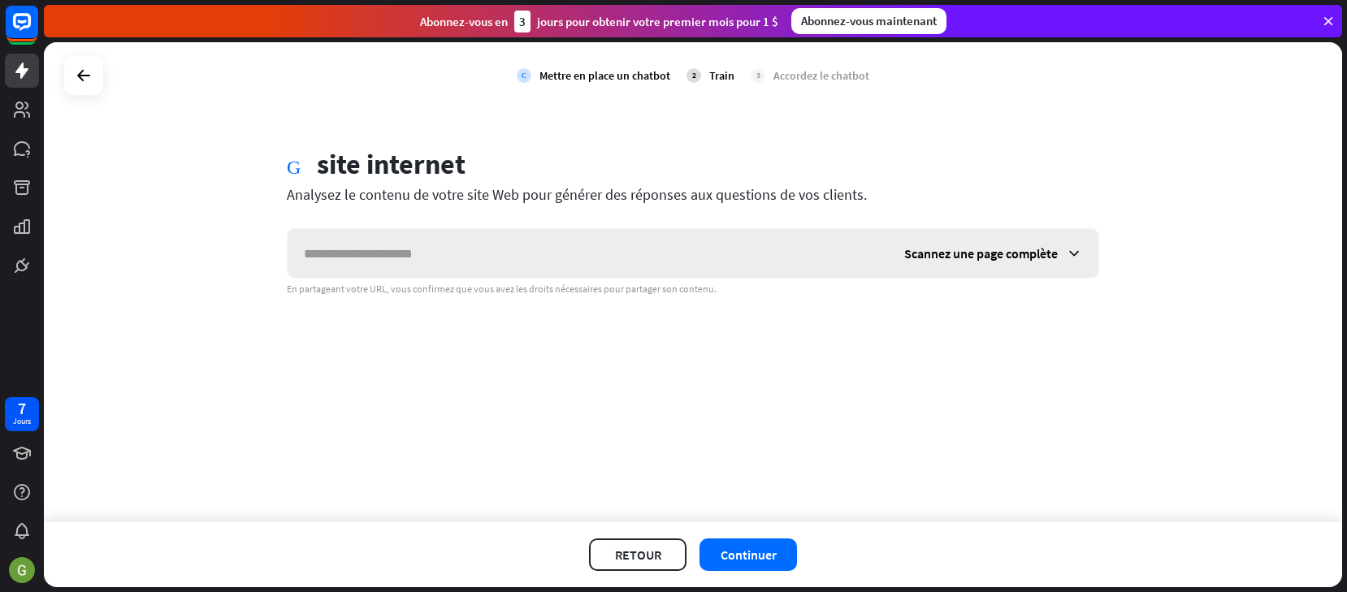
click at [988, 249] on span "Scannez une page complète" at bounding box center [981, 253] width 154 height 16
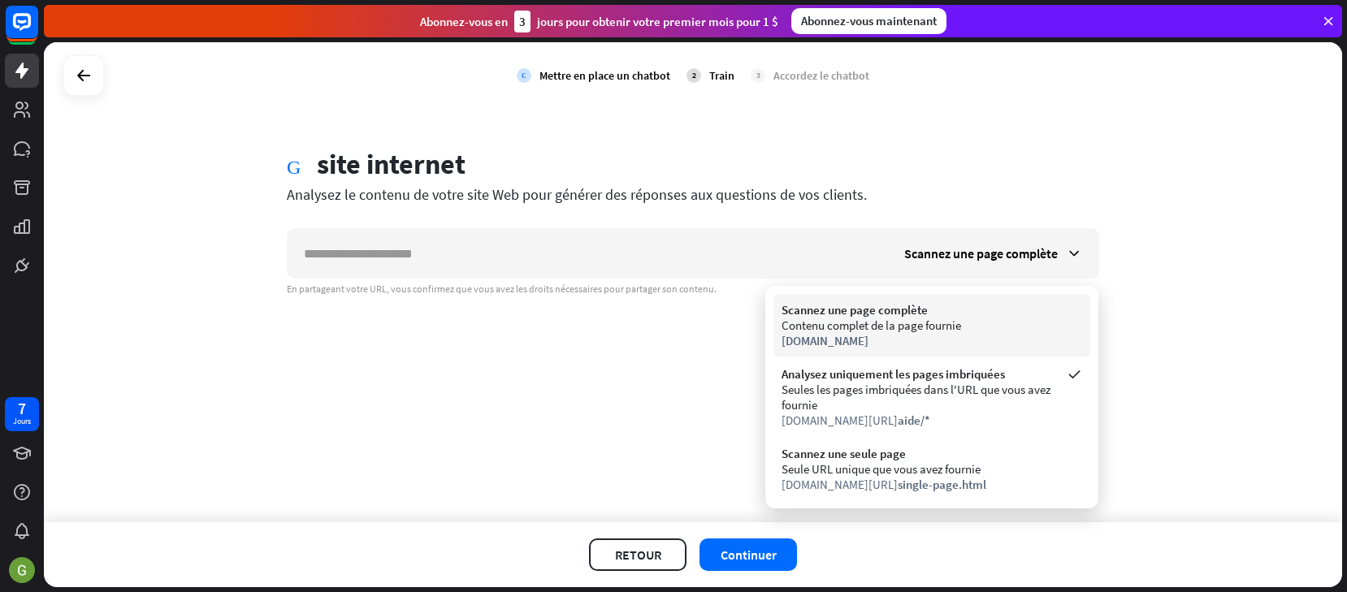
click at [886, 322] on div "Contenu complet de la page fournie" at bounding box center [931, 325] width 301 height 15
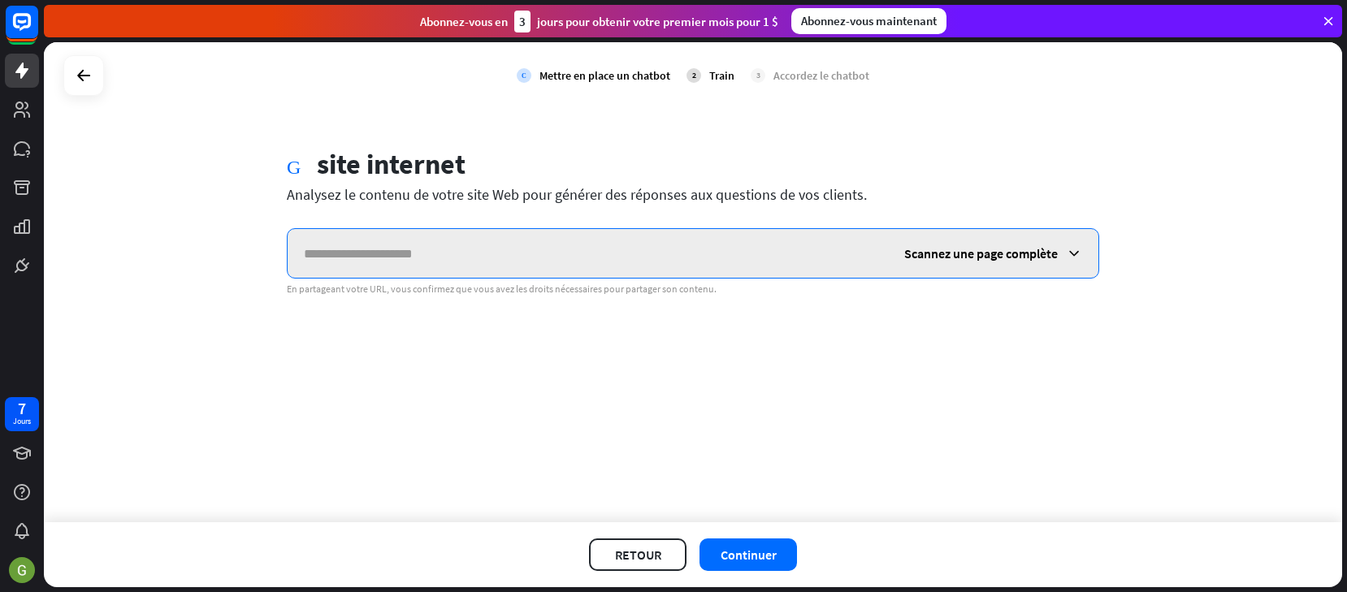
click at [482, 240] on input "text" at bounding box center [588, 253] width 600 height 49
paste input "**********"
type input "**********"
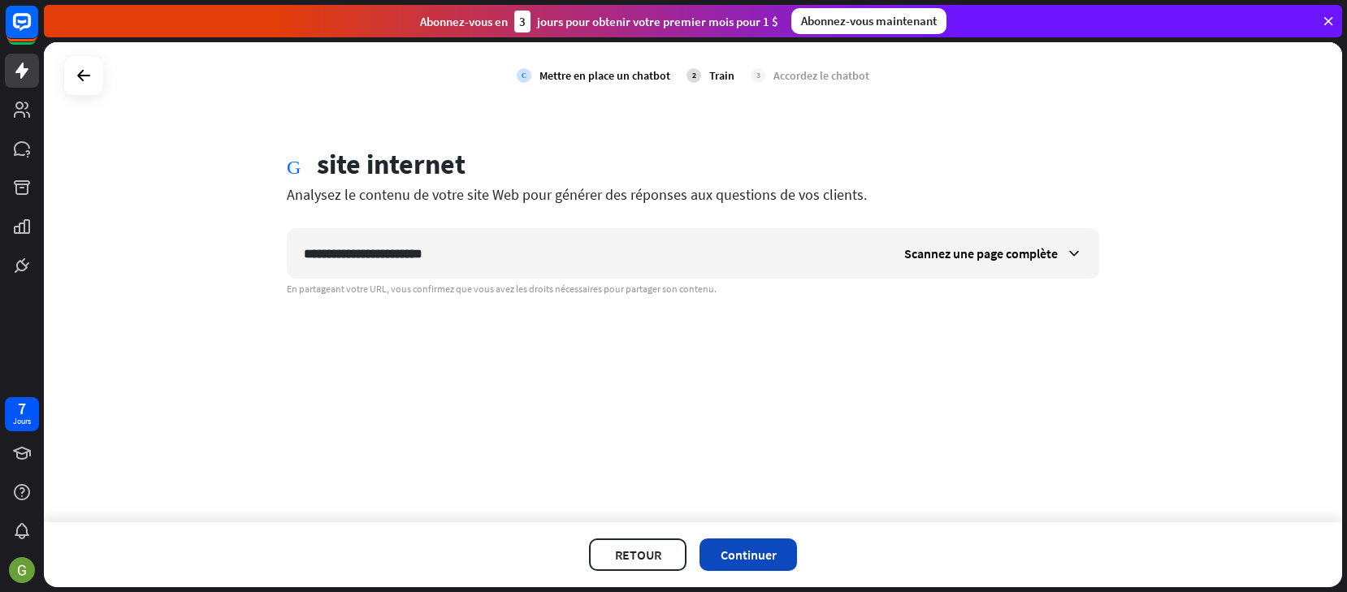
click at [778, 545] on button "Continuer" at bounding box center [747, 554] width 97 height 32
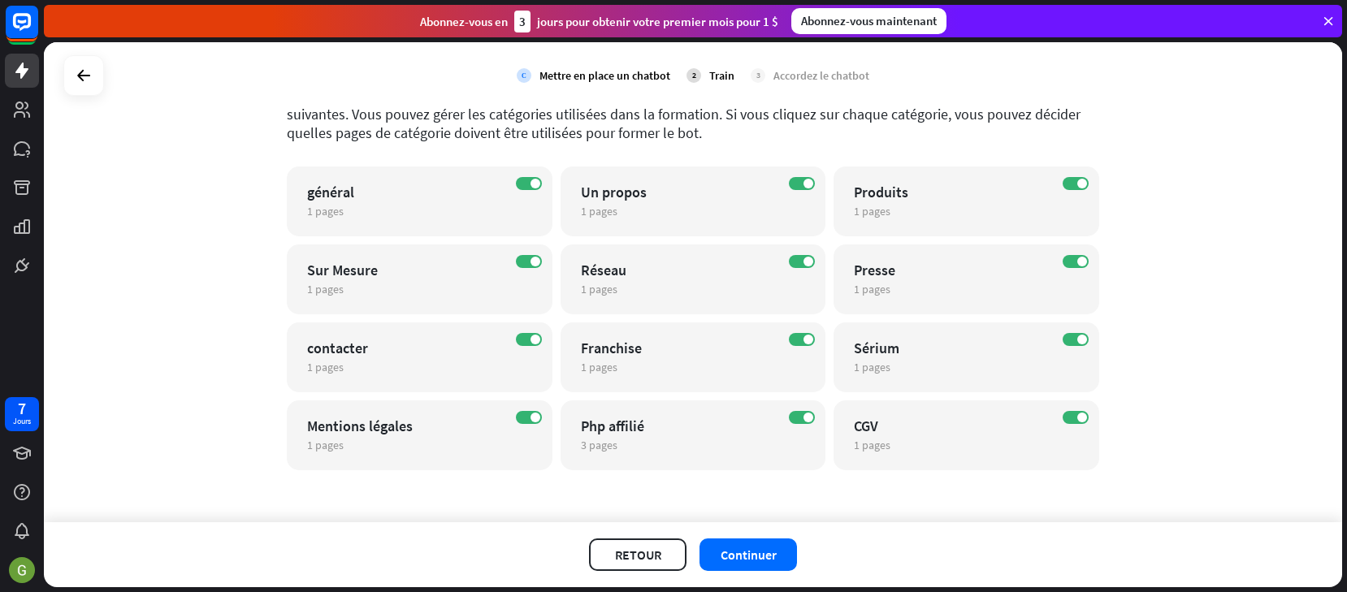
scroll to position [107, 0]
click at [768, 551] on button "Continuer" at bounding box center [747, 554] width 97 height 32
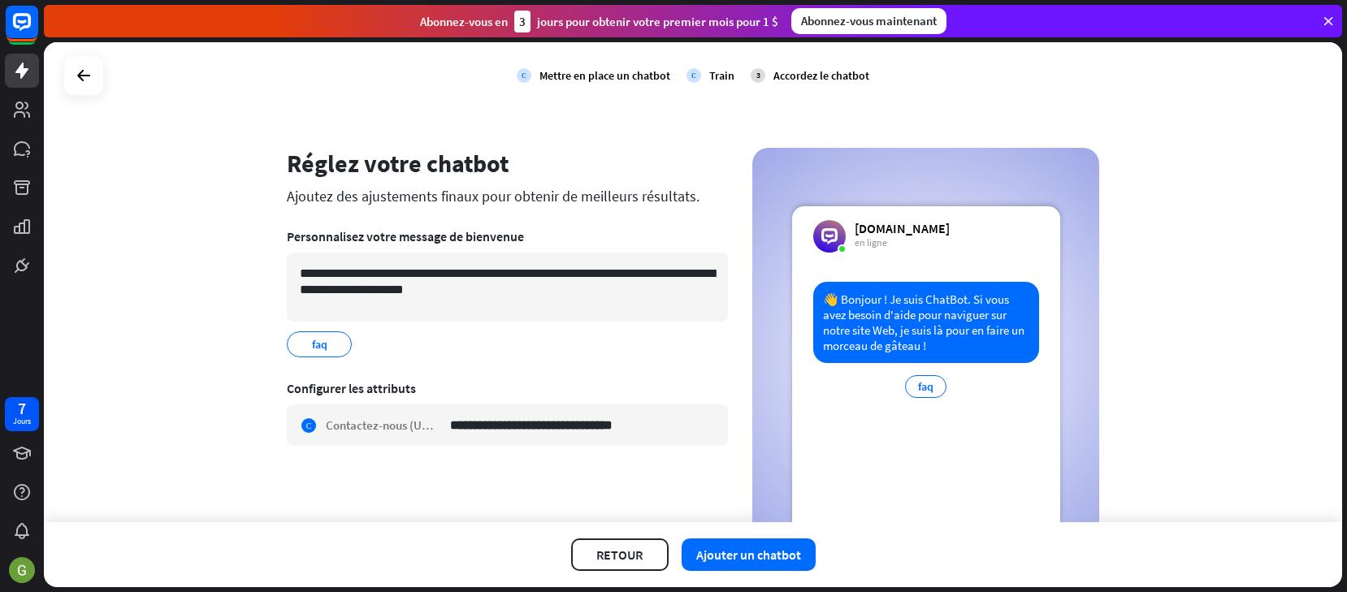
scroll to position [0, 0]
